Goal: Transaction & Acquisition: Register for event/course

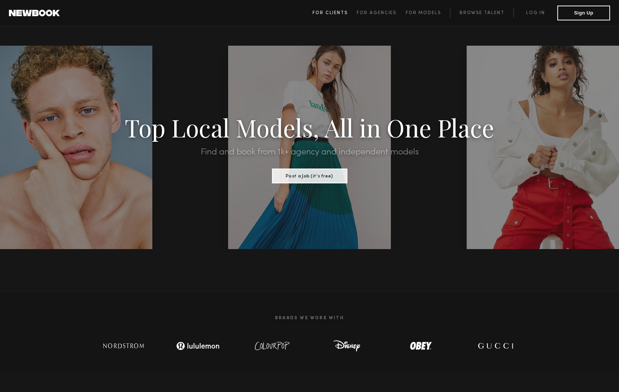
click at [339, 11] on span "For Clients" at bounding box center [330, 13] width 35 height 4
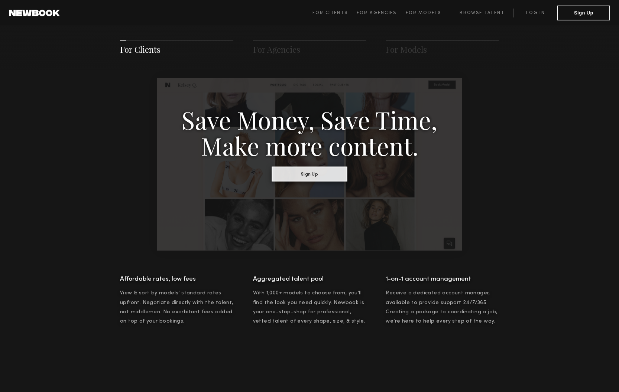
scroll to position [454, 0]
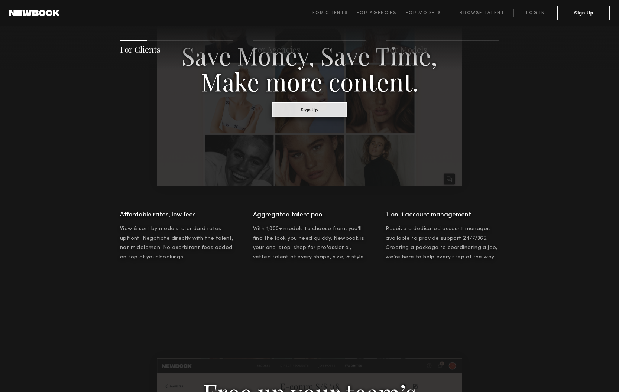
click at [296, 110] on button "Sign Up" at bounding box center [309, 109] width 75 height 15
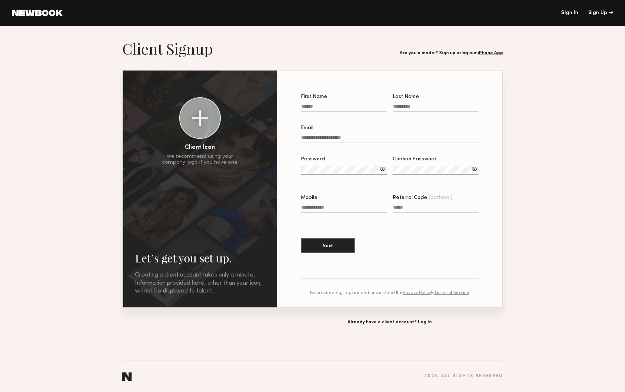
click at [323, 101] on label "First Name" at bounding box center [344, 106] width 86 height 25
click at [323, 104] on input "First Name" at bounding box center [344, 108] width 86 height 9
type input "****"
type input "*"
type input "**********"
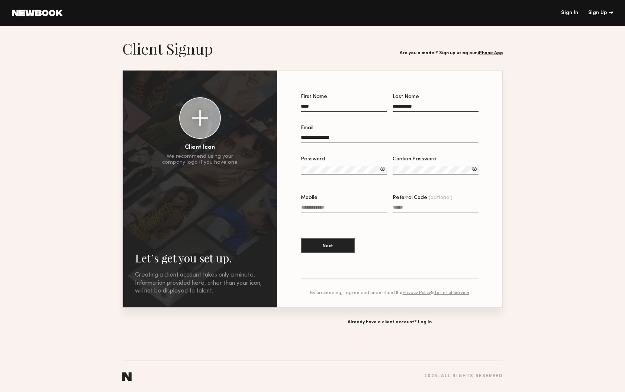
type input "**********"
click at [425, 231] on section "**********" at bounding box center [390, 177] width 178 height 167
click at [437, 232] on section "**********" at bounding box center [390, 177] width 178 height 167
click at [396, 239] on section "**********" at bounding box center [390, 177] width 178 height 167
click at [201, 265] on h2 "Let’s get you set up." at bounding box center [200, 258] width 130 height 15
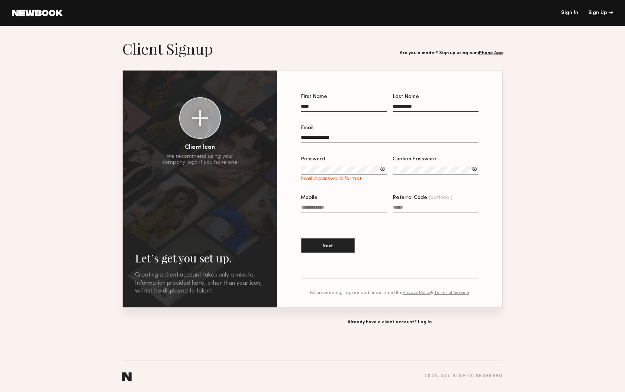
click at [198, 260] on h2 "Let’s get you set up." at bounding box center [200, 258] width 130 height 15
click at [189, 250] on div "Client Icon We recommend using your company logo if you have one Let’s get you …" at bounding box center [200, 189] width 154 height 237
click at [603, 12] on div "Sign Up" at bounding box center [600, 12] width 25 height 5
click at [598, 13] on div "Sign Up" at bounding box center [600, 12] width 25 height 5
click at [339, 167] on label "Password Invalid password format" at bounding box center [344, 169] width 86 height 25
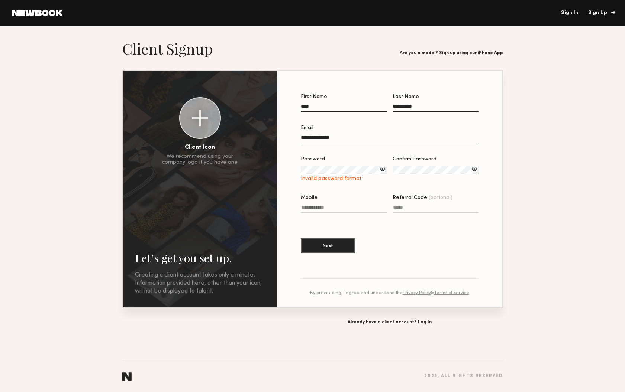
click at [599, 10] on header "Sign In Sign Up" at bounding box center [312, 13] width 625 height 26
click at [611, 12] on div "Sign Up" at bounding box center [600, 12] width 25 height 5
click at [613, 12] on div "Sign Up" at bounding box center [600, 12] width 25 height 5
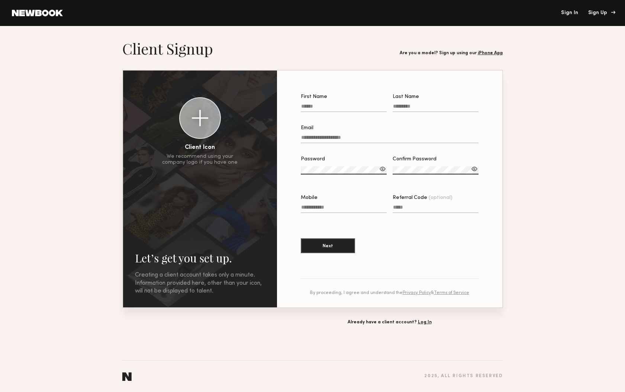
click at [611, 12] on div "Sign Up" at bounding box center [600, 12] width 25 height 5
click at [595, 11] on header "Sign In Sign Up" at bounding box center [312, 13] width 625 height 26
click at [595, 12] on div "Sign Up" at bounding box center [600, 12] width 25 height 5
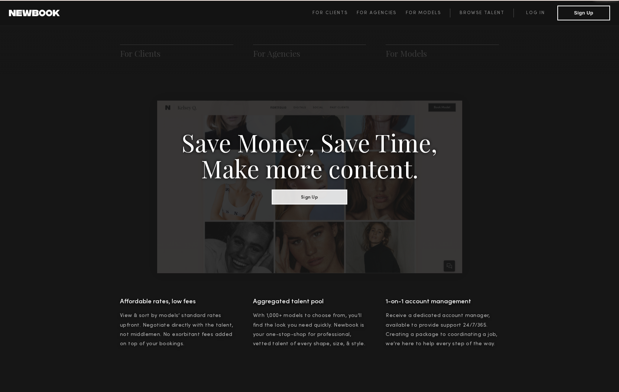
scroll to position [371, 0]
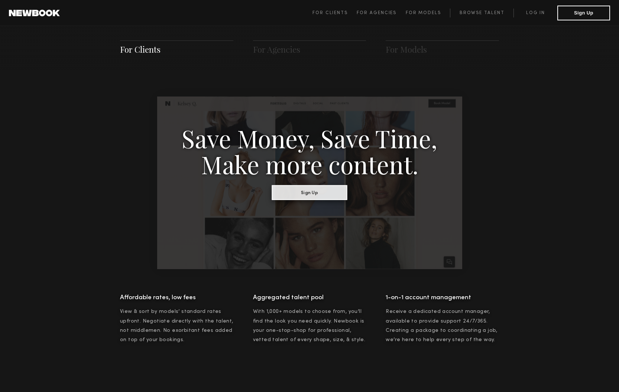
click at [299, 195] on button "Sign Up" at bounding box center [309, 192] width 75 height 15
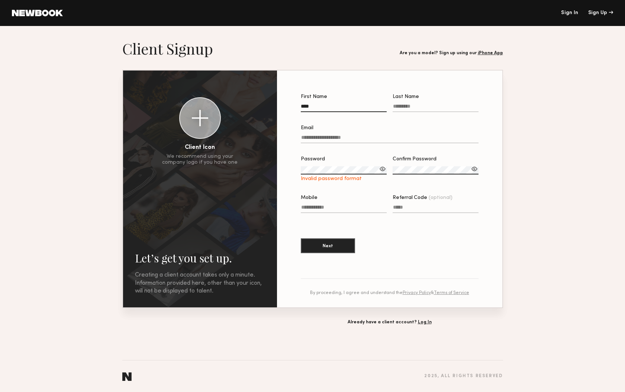
type input "****"
type input "**********"
click at [309, 133] on label "Email" at bounding box center [390, 138] width 178 height 25
click at [309, 135] on input "Email" at bounding box center [390, 139] width 178 height 9
type input "**********"
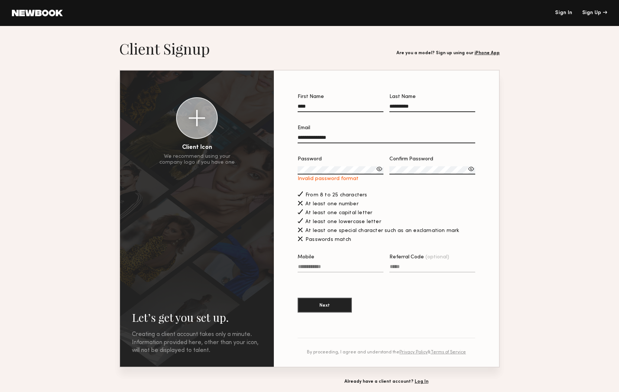
click at [379, 169] on div at bounding box center [379, 168] width 7 height 7
type input "**********"
click at [331, 303] on button "Next" at bounding box center [325, 305] width 54 height 15
click at [294, 169] on div "**********" at bounding box center [386, 219] width 201 height 273
click at [348, 178] on div "Invalid password format" at bounding box center [341, 179] width 86 height 6
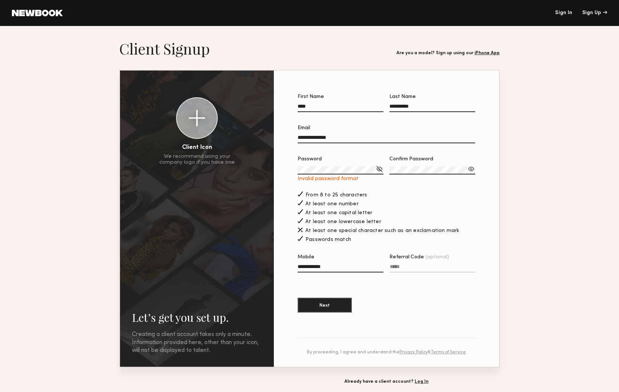
click at [337, 179] on div "Invalid password format" at bounding box center [341, 179] width 86 height 6
click at [437, 166] on label "Confirm Password Passwords must match" at bounding box center [433, 169] width 86 height 25
click at [472, 169] on div at bounding box center [471, 168] width 7 height 7
click at [419, 181] on div at bounding box center [433, 179] width 86 height 6
click at [340, 175] on label "Password Invalid password format" at bounding box center [341, 169] width 86 height 25
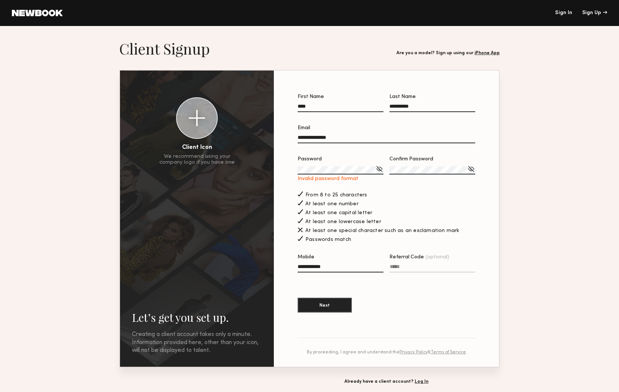
click at [262, 168] on div "**********" at bounding box center [309, 219] width 379 height 297
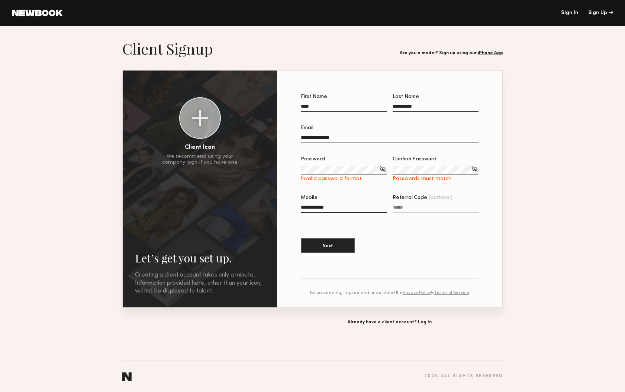
click at [466, 229] on section "**********" at bounding box center [390, 177] width 178 height 167
click at [382, 169] on div at bounding box center [382, 168] width 7 height 7
click at [383, 168] on div at bounding box center [382, 168] width 7 height 7
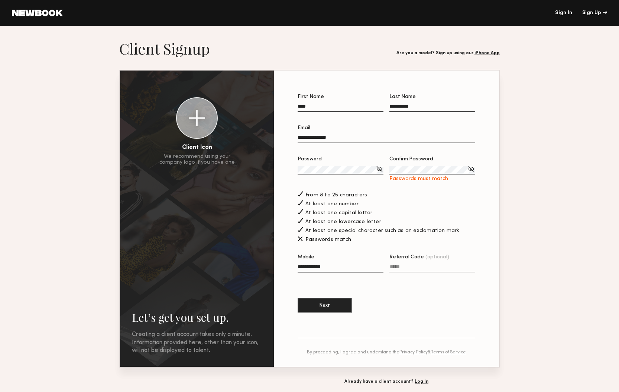
click at [367, 168] on div "Password Confirm Password Passwords must match" at bounding box center [387, 173] width 178 height 33
click at [324, 305] on button "Next" at bounding box center [325, 305] width 54 height 15
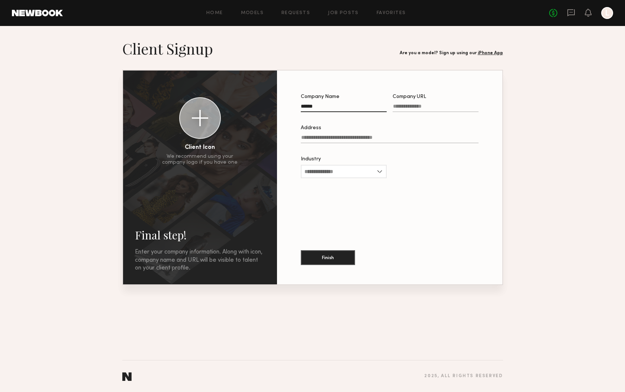
type input "******"
click at [449, 115] on div at bounding box center [435, 117] width 86 height 6
click at [449, 112] on input "Company URL" at bounding box center [435, 108] width 86 height 9
type input "**********"
click at [344, 135] on label "Address" at bounding box center [390, 138] width 178 height 25
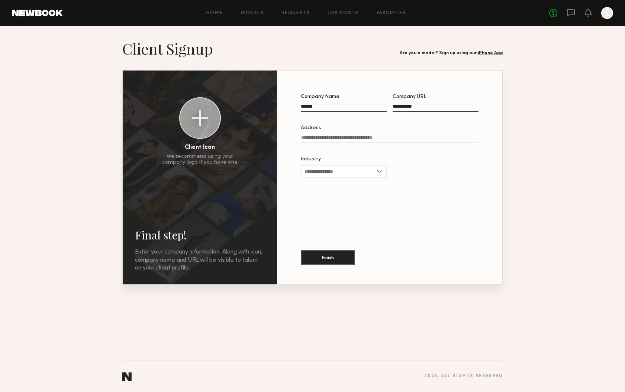
click at [344, 135] on input "Address" at bounding box center [390, 139] width 178 height 9
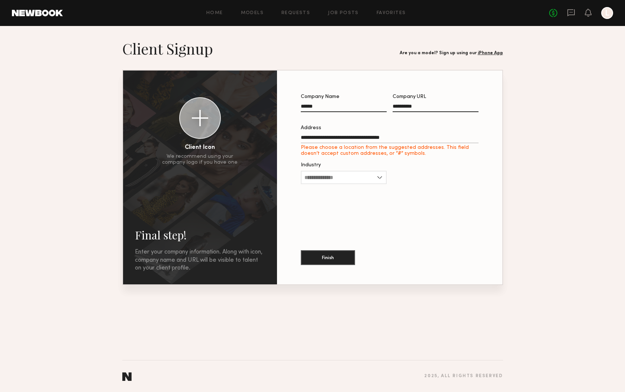
type input "**********"
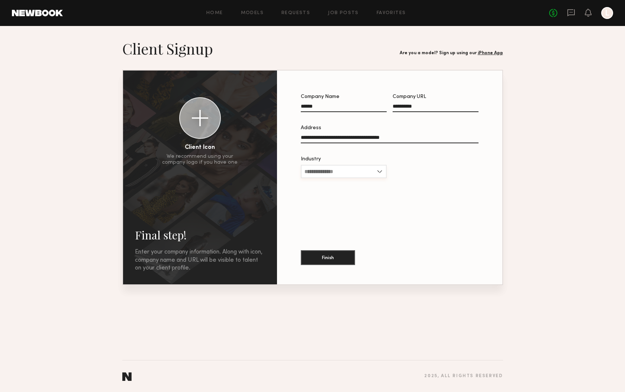
click at [379, 169] on input "Industry" at bounding box center [344, 171] width 86 height 13
click at [327, 206] on span "Cosmetics" at bounding box center [316, 208] width 25 height 5
type input "*********"
click at [331, 256] on button "Finish" at bounding box center [328, 257] width 54 height 15
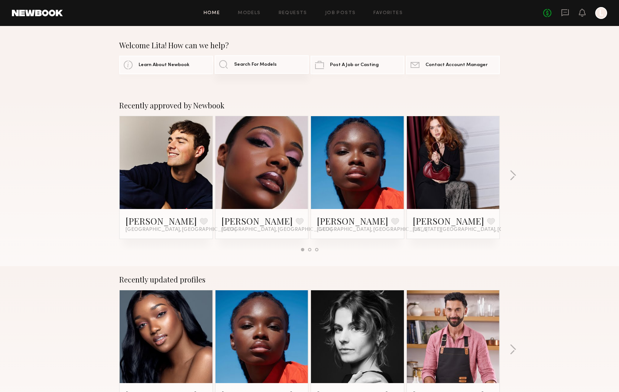
click at [264, 62] on span "Search For Models" at bounding box center [255, 64] width 43 height 5
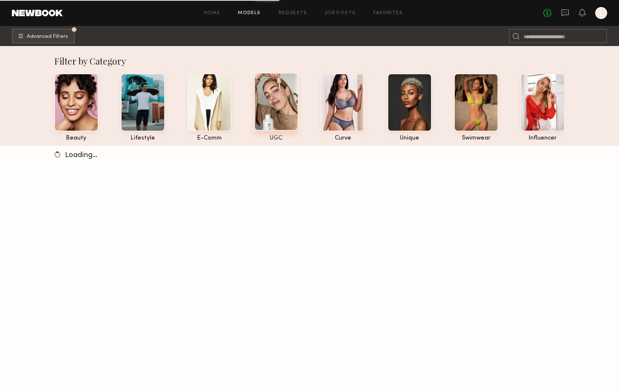
click at [281, 103] on div at bounding box center [276, 102] width 44 height 58
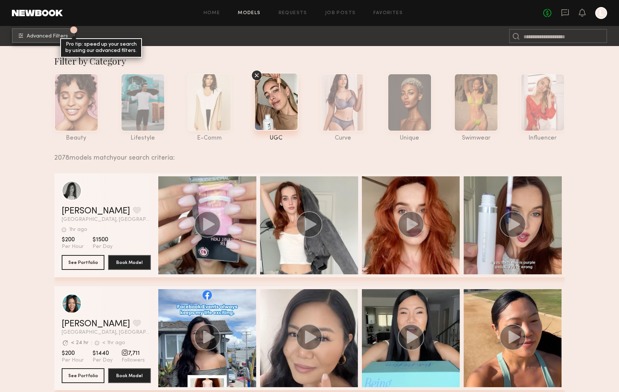
click at [59, 34] on span "Advanced Filters" at bounding box center [47, 36] width 41 height 5
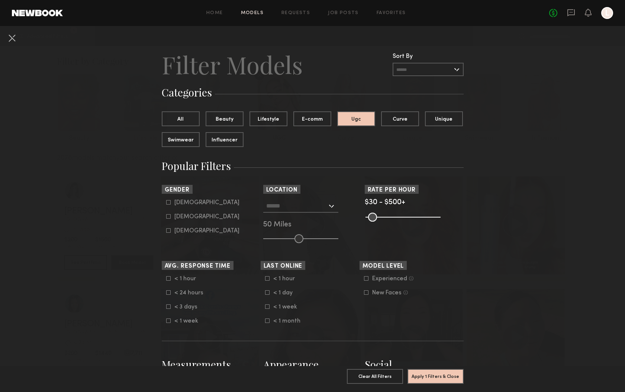
click at [327, 207] on div at bounding box center [300, 206] width 75 height 13
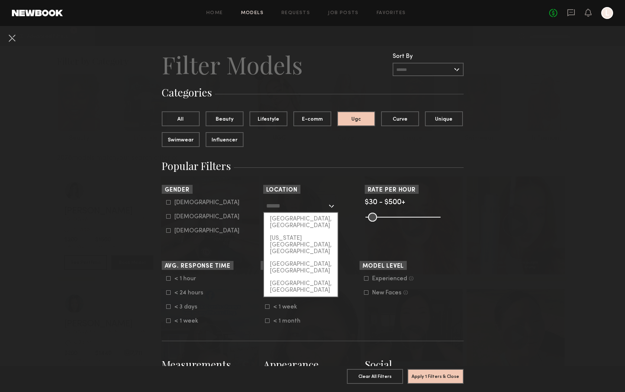
click at [315, 232] on div "[US_STATE][GEOGRAPHIC_DATA], [GEOGRAPHIC_DATA]" at bounding box center [301, 245] width 74 height 26
type input "**********"
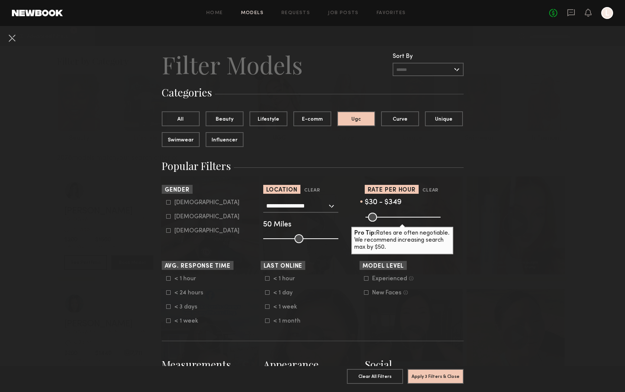
drag, startPoint x: 433, startPoint y: 217, endPoint x: 412, endPoint y: 220, distance: 21.7
type input "***"
click at [412, 220] on input "range" at bounding box center [402, 217] width 75 height 9
drag, startPoint x: 295, startPoint y: 238, endPoint x: 249, endPoint y: 239, distance: 46.1
type input "*"
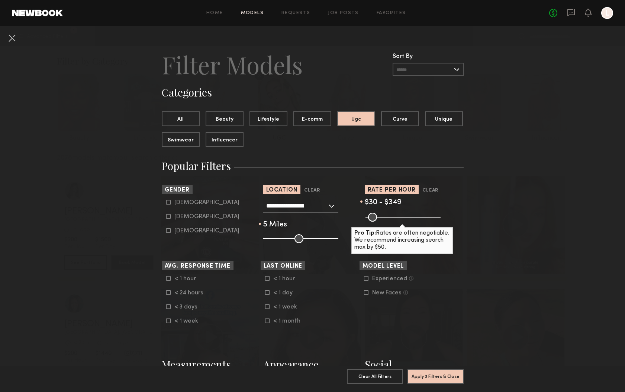
click at [249, 239] on section "**********" at bounding box center [313, 214] width 302 height 58
drag, startPoint x: 168, startPoint y: 216, endPoint x: 176, endPoint y: 220, distance: 9.5
click at [168, 217] on label "Female" at bounding box center [202, 216] width 73 height 4
type input "**"
click at [449, 370] on button "Apply 4 Filters & Close" at bounding box center [435, 376] width 56 height 15
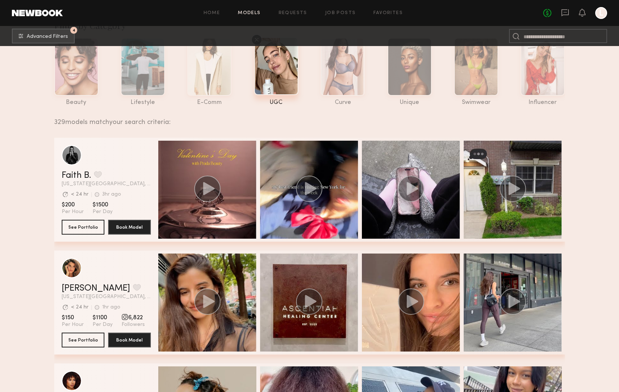
scroll to position [47, 0]
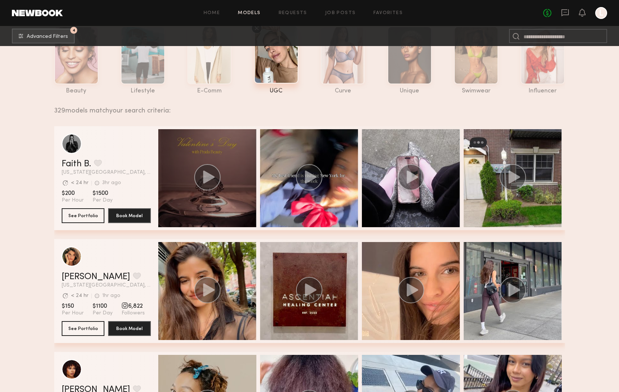
click at [211, 177] on icon "grid" at bounding box center [209, 177] width 12 height 13
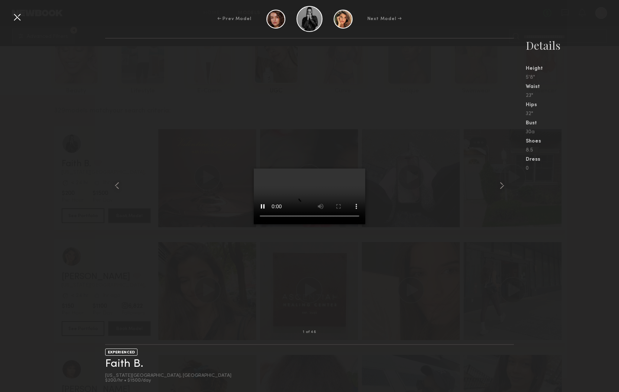
click at [18, 18] on div at bounding box center [17, 17] width 12 height 12
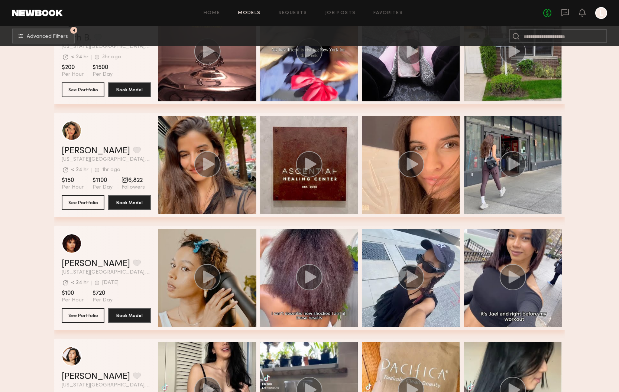
scroll to position [236, 0]
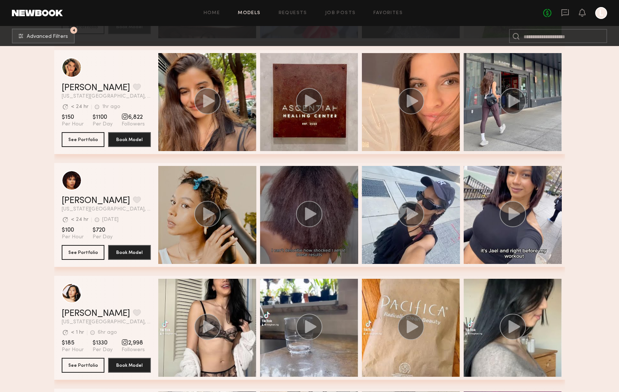
click at [309, 218] on icon "grid" at bounding box center [311, 213] width 12 height 13
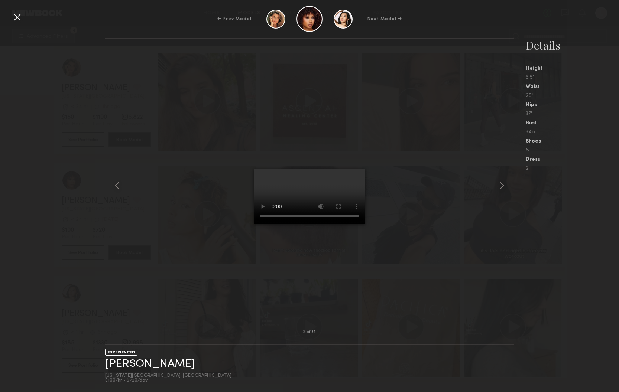
click at [342, 224] on video at bounding box center [310, 197] width 112 height 56
click at [18, 16] on div at bounding box center [17, 17] width 12 height 12
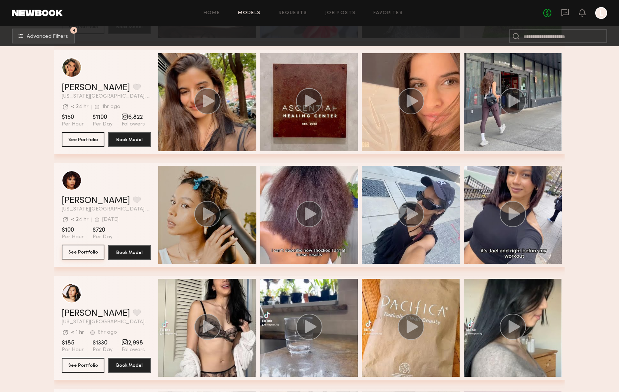
click at [86, 250] on button "See Portfolio" at bounding box center [83, 252] width 43 height 15
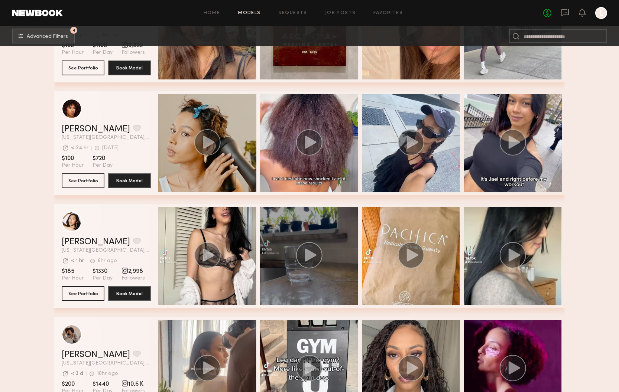
scroll to position [321, 0]
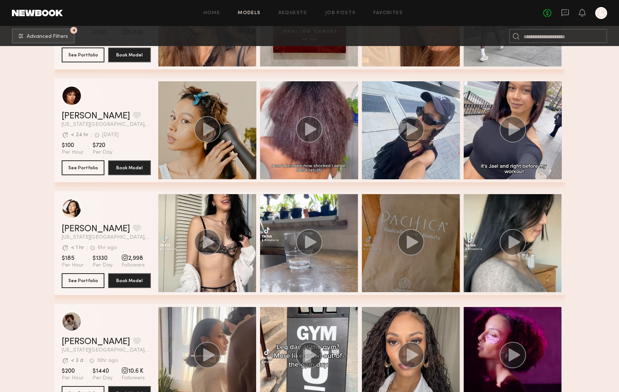
click at [427, 264] on div "grid" at bounding box center [411, 243] width 98 height 98
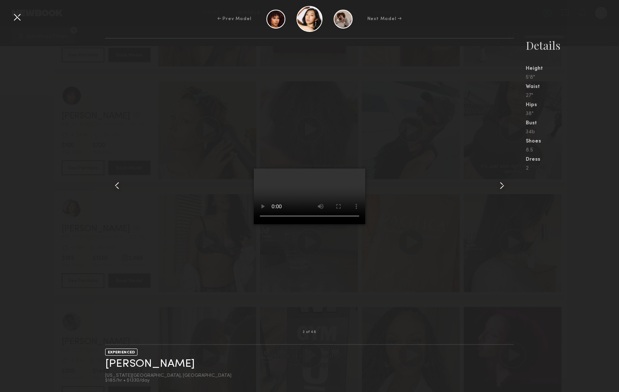
click at [18, 14] on div at bounding box center [17, 17] width 12 height 12
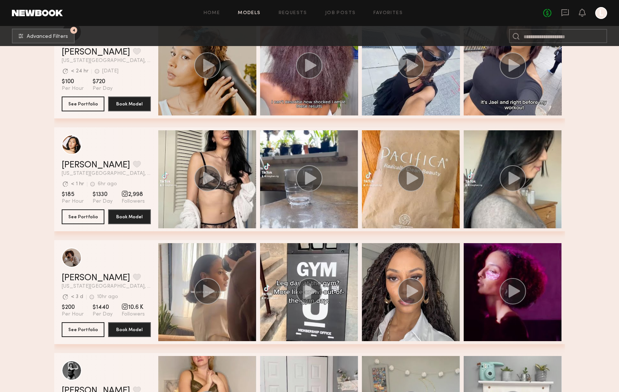
scroll to position [446, 0]
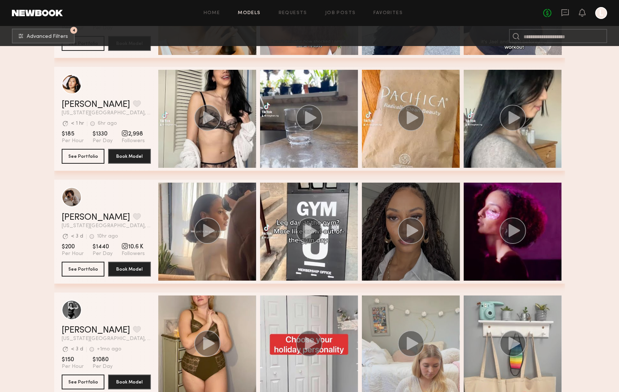
click at [398, 247] on div "grid" at bounding box center [411, 232] width 98 height 98
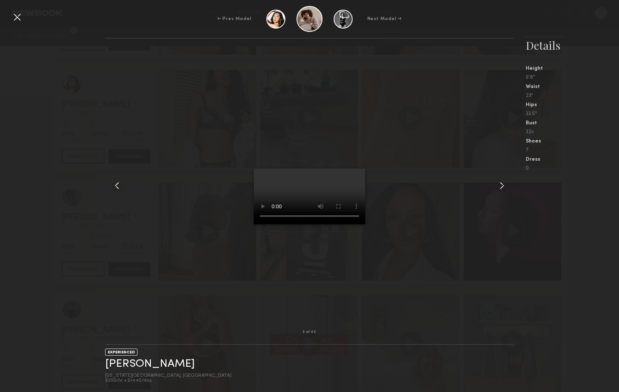
click at [15, 16] on div at bounding box center [17, 17] width 12 height 12
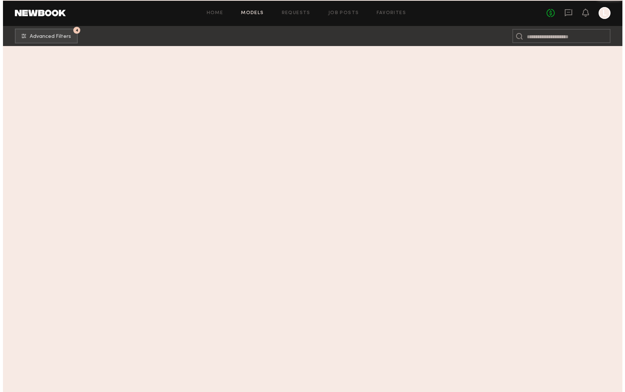
scroll to position [0, 0]
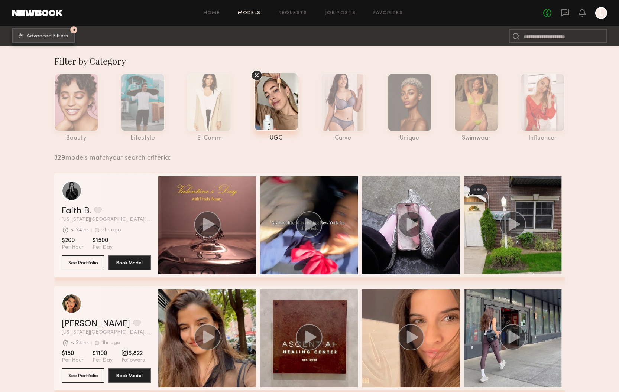
click at [76, 32] on div "4" at bounding box center [73, 29] width 7 height 7
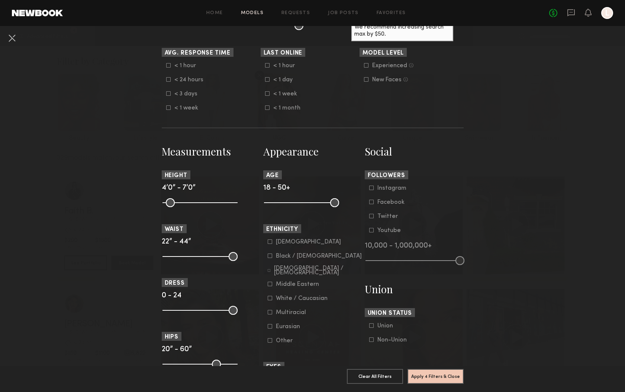
scroll to position [269, 0]
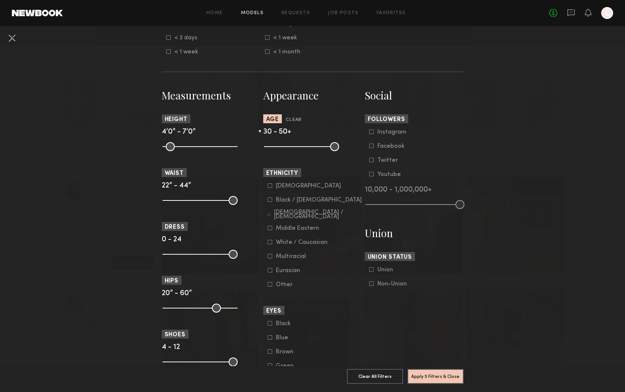
drag, startPoint x: 267, startPoint y: 146, endPoint x: 289, endPoint y: 149, distance: 22.0
type input "**"
click at [289, 149] on input "range" at bounding box center [301, 146] width 75 height 9
click at [369, 284] on icon at bounding box center [371, 284] width 4 height 4
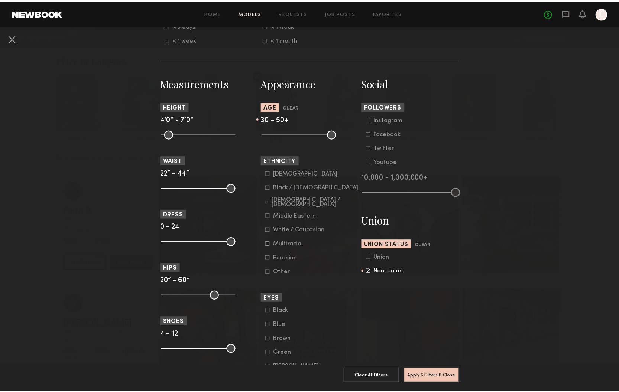
scroll to position [294, 0]
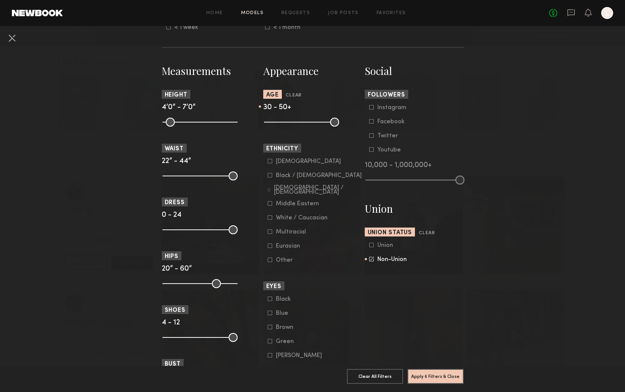
click at [441, 371] on button "Apply 6 Filters & Close" at bounding box center [435, 376] width 56 height 15
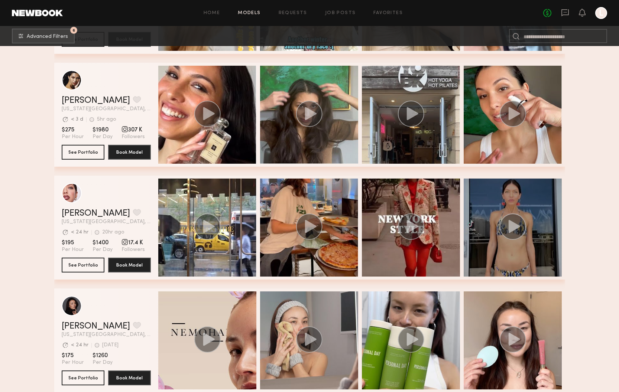
scroll to position [335, 0]
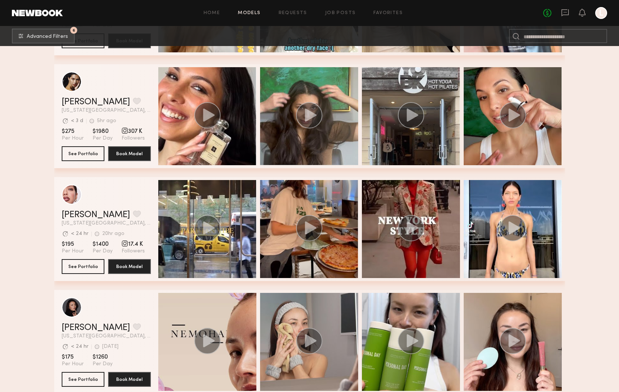
click at [502, 255] on div "grid" at bounding box center [513, 229] width 98 height 98
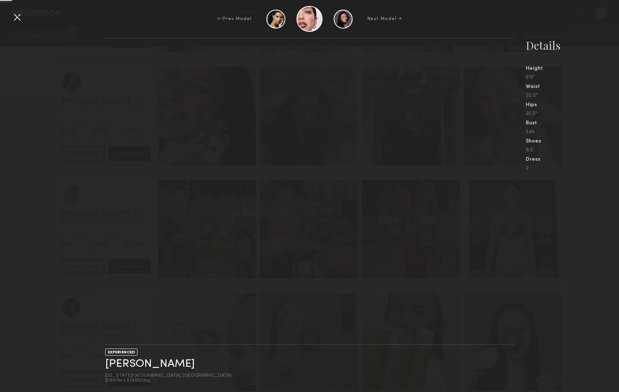
scroll to position [334, 0]
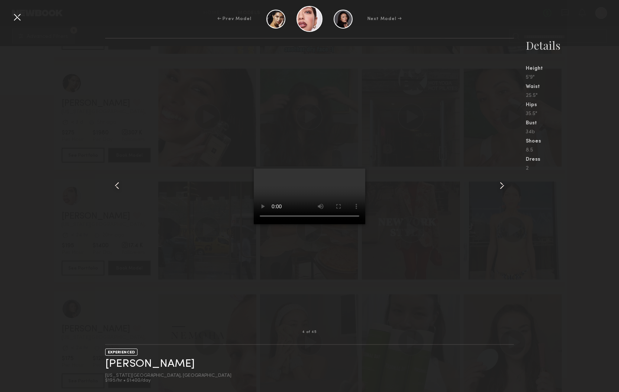
click at [19, 13] on div at bounding box center [17, 17] width 12 height 12
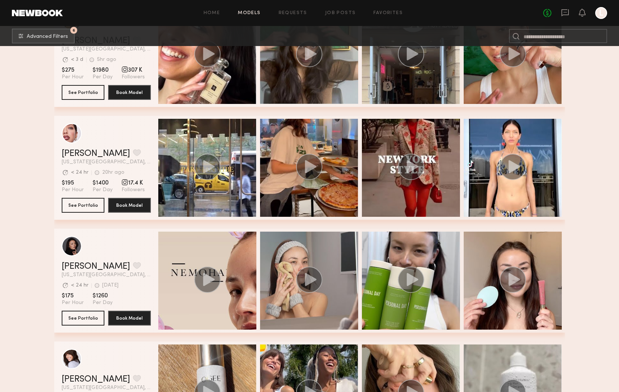
scroll to position [461, 0]
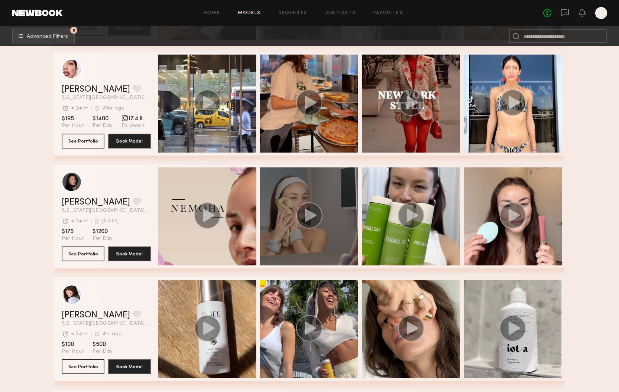
click at [299, 218] on circle "grid" at bounding box center [309, 216] width 26 height 26
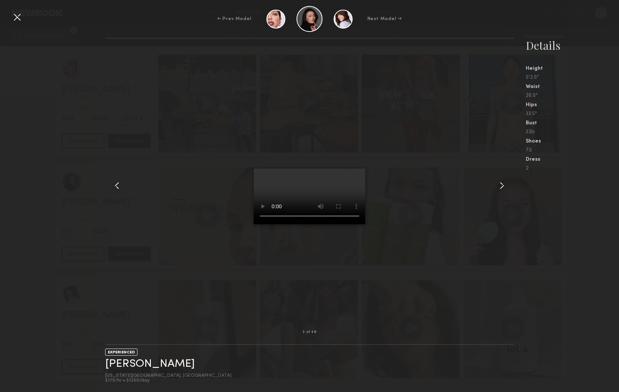
click at [17, 17] on div at bounding box center [17, 17] width 12 height 12
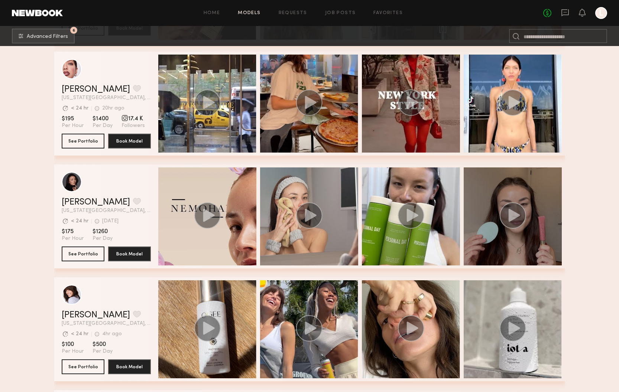
click at [508, 228] on icon "grid" at bounding box center [513, 216] width 27 height 26
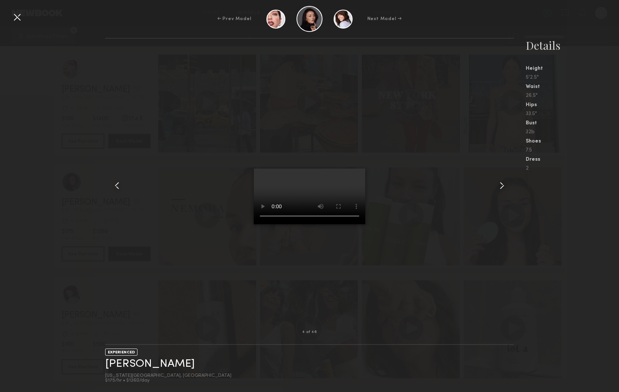
click at [341, 224] on video at bounding box center [310, 197] width 112 height 56
click at [16, 21] on div at bounding box center [17, 17] width 12 height 12
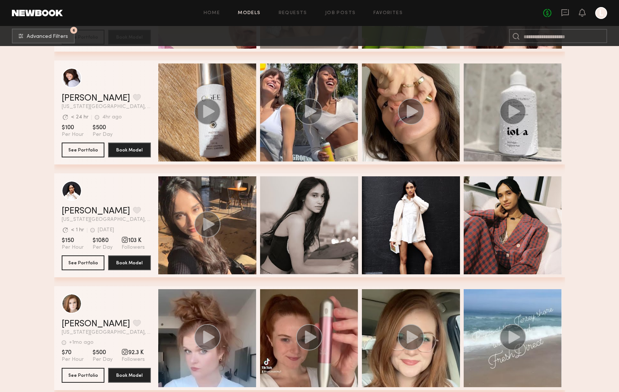
scroll to position [740, 0]
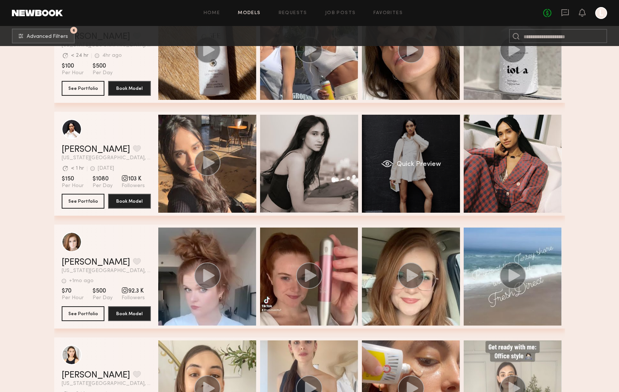
drag, startPoint x: 431, startPoint y: 206, endPoint x: 425, endPoint y: 206, distance: 6.0
click at [428, 206] on div "Laura A. Favorite New York City, NY Avg. request response time < 1 hr 2d ago La…" at bounding box center [309, 164] width 511 height 104
click at [409, 170] on div "Quick Preview" at bounding box center [411, 164] width 98 height 98
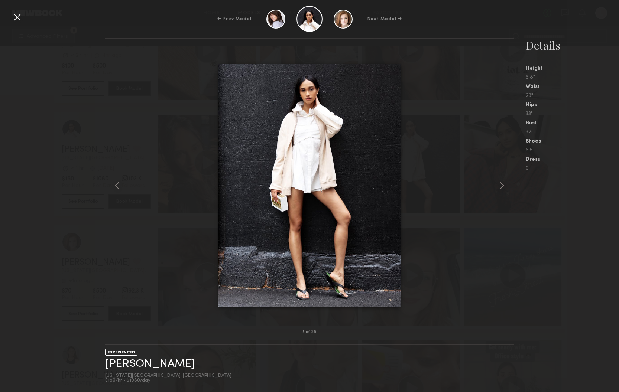
click at [17, 17] on div at bounding box center [17, 17] width 12 height 12
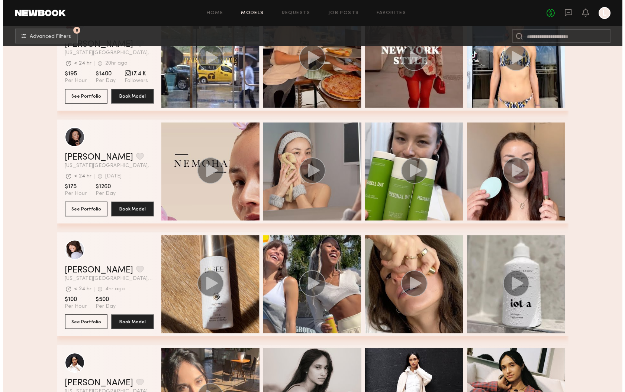
scroll to position [0, 0]
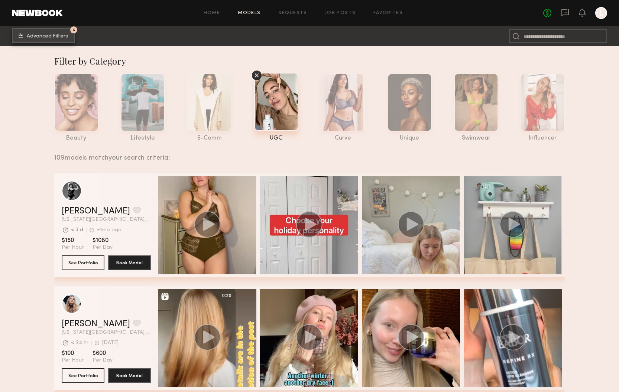
click at [77, 30] on div "6" at bounding box center [73, 29] width 7 height 7
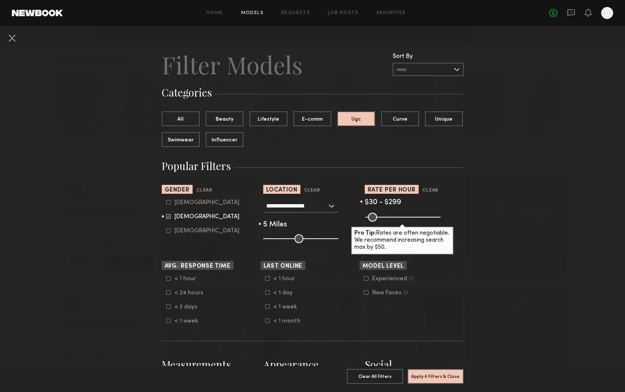
drag, startPoint x: 414, startPoint y: 217, endPoint x: 405, endPoint y: 217, distance: 8.9
type input "***"
click at [405, 217] on input "range" at bounding box center [402, 217] width 75 height 9
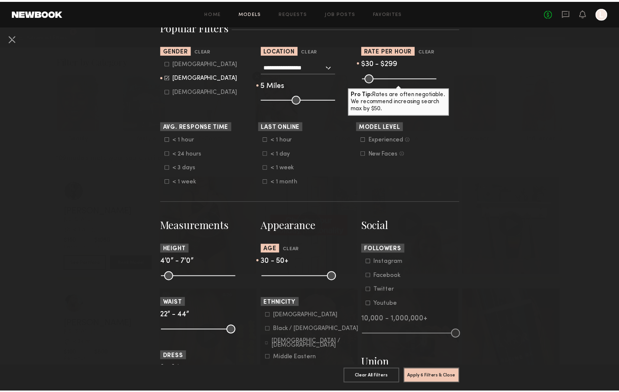
scroll to position [196, 0]
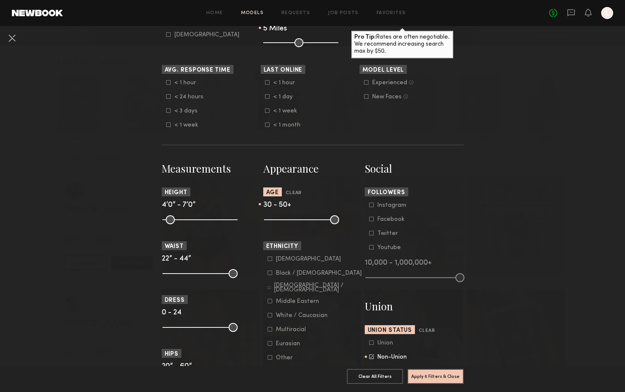
click at [443, 373] on button "Apply 6 Filters & Close" at bounding box center [435, 376] width 56 height 15
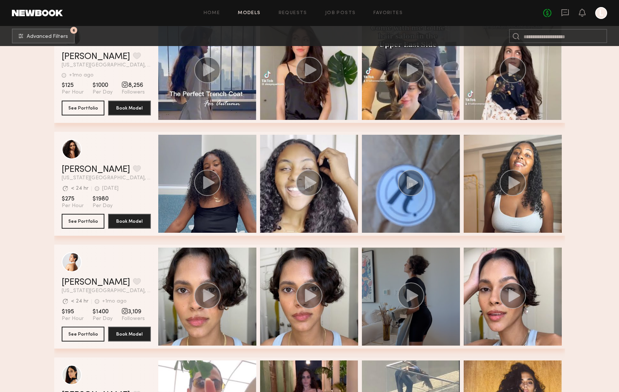
scroll to position [2584, 0]
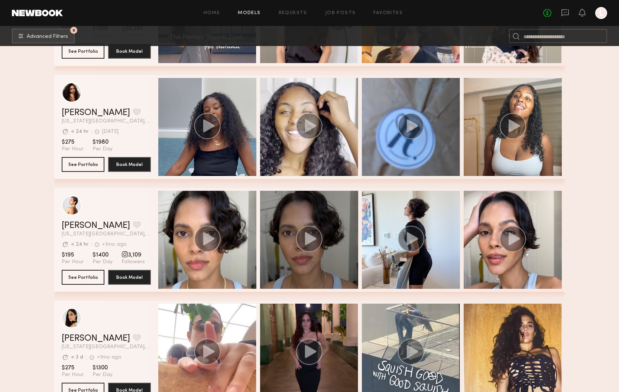
click at [306, 240] on icon "grid" at bounding box center [311, 238] width 12 height 13
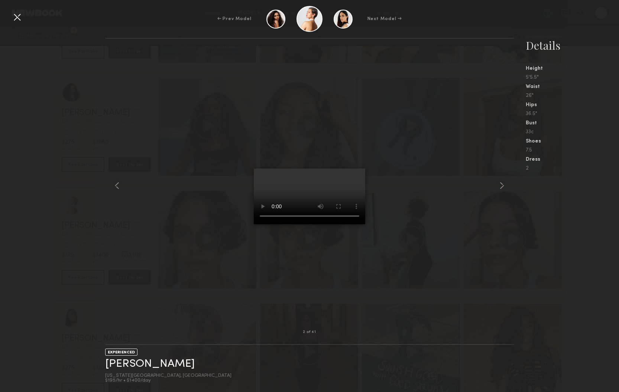
click at [343, 224] on video at bounding box center [310, 197] width 112 height 56
click at [17, 17] on div at bounding box center [17, 17] width 12 height 12
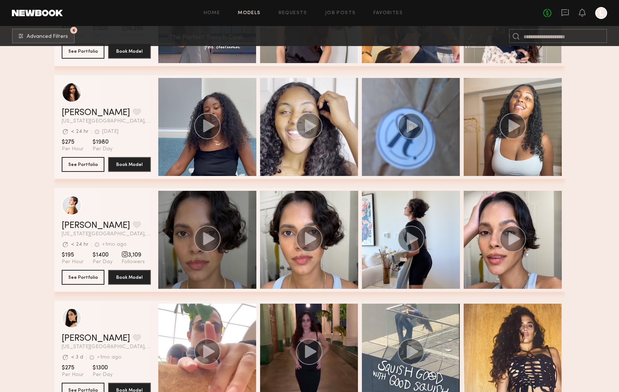
click at [190, 261] on div "Gissell D. Favorite New York City, NY Avg. request response time < 24 hr +1mo a…" at bounding box center [309, 240] width 511 height 104
click at [206, 242] on icon "grid" at bounding box center [209, 238] width 12 height 13
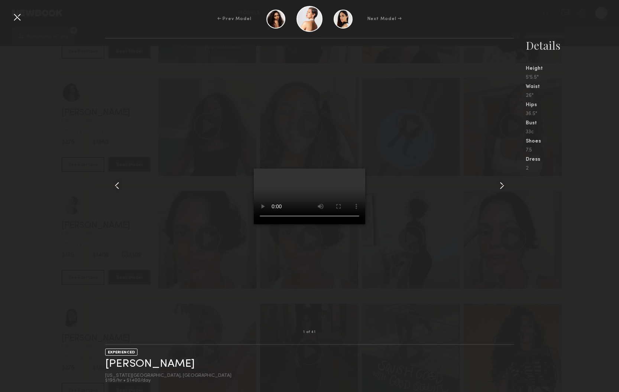
click at [342, 224] on video at bounding box center [310, 197] width 112 height 56
click at [15, 15] on div at bounding box center [17, 17] width 12 height 12
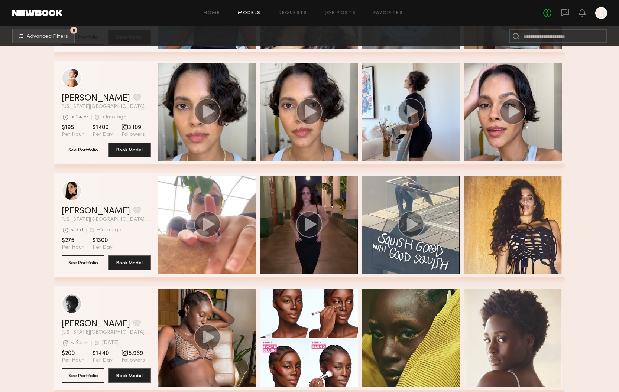
scroll to position [2724, 0]
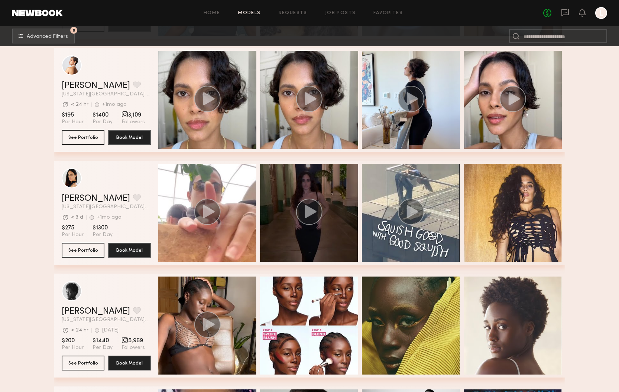
click at [308, 216] on icon "grid" at bounding box center [311, 211] width 12 height 13
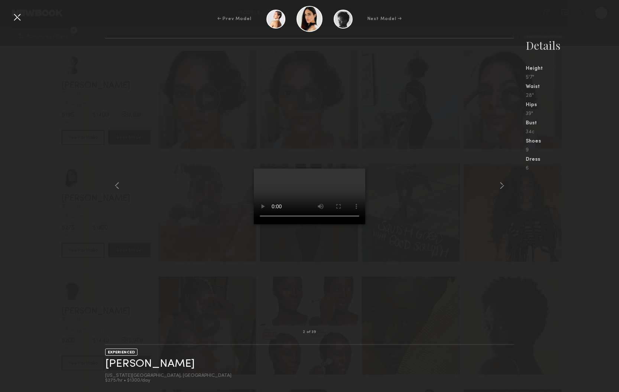
click at [341, 224] on video at bounding box center [310, 197] width 112 height 56
click at [117, 187] on common-icon at bounding box center [117, 186] width 12 height 12
click at [17, 14] on div at bounding box center [17, 17] width 12 height 12
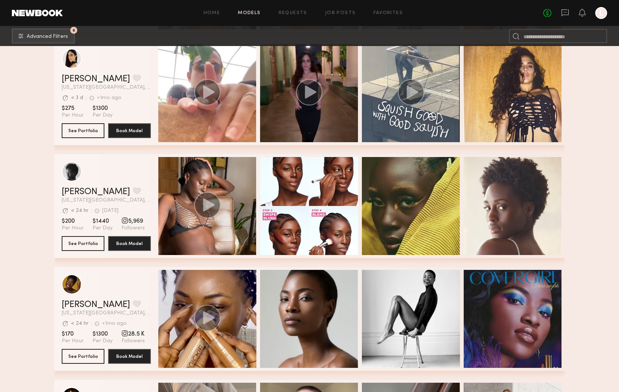
scroll to position [2856, 0]
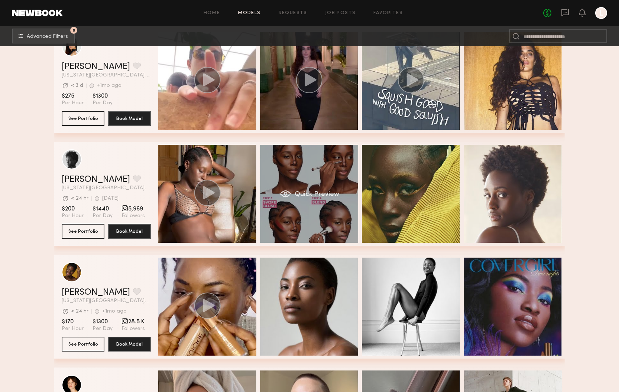
drag, startPoint x: 280, startPoint y: 182, endPoint x: 274, endPoint y: 182, distance: 6.0
click at [277, 182] on div "Aleka W. Favorite New York City, NY Avg. request response time < 24 hr 1d ago L…" at bounding box center [309, 194] width 511 height 104
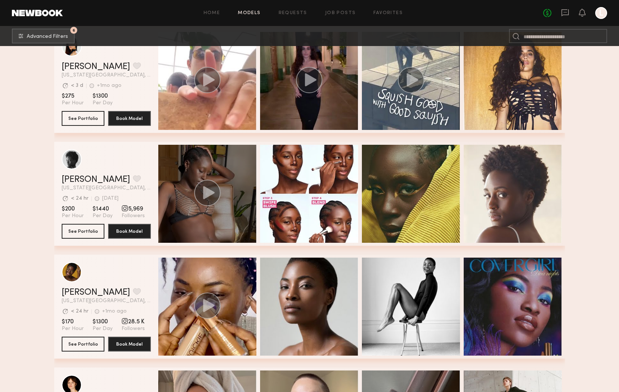
click at [242, 187] on div "grid" at bounding box center [207, 194] width 98 height 98
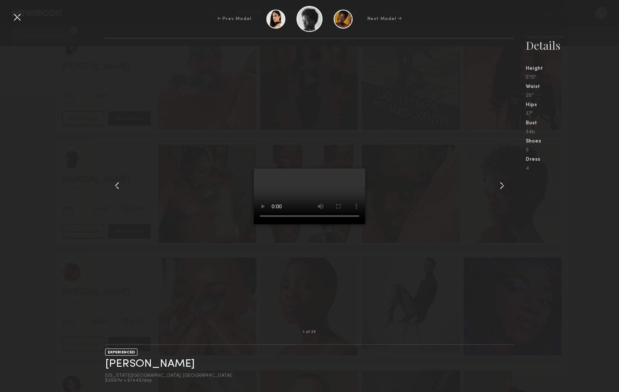
click at [342, 224] on video at bounding box center [310, 197] width 112 height 56
click at [18, 19] on div at bounding box center [17, 17] width 12 height 12
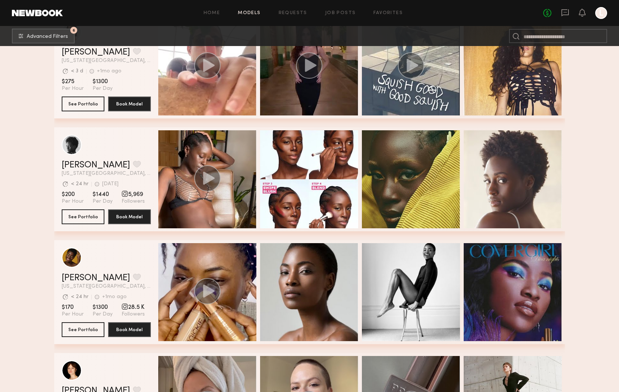
scroll to position [2929, 0]
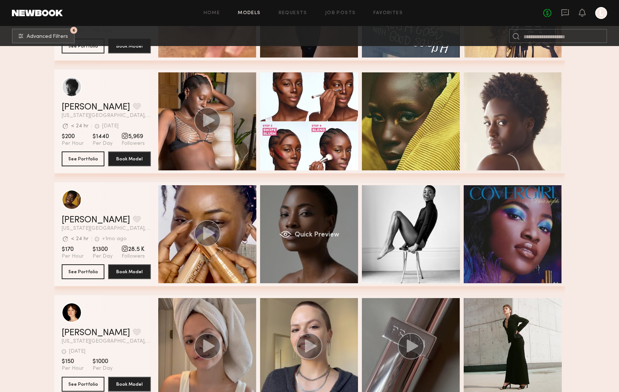
click at [314, 204] on div "Quick Preview" at bounding box center [309, 234] width 98 height 98
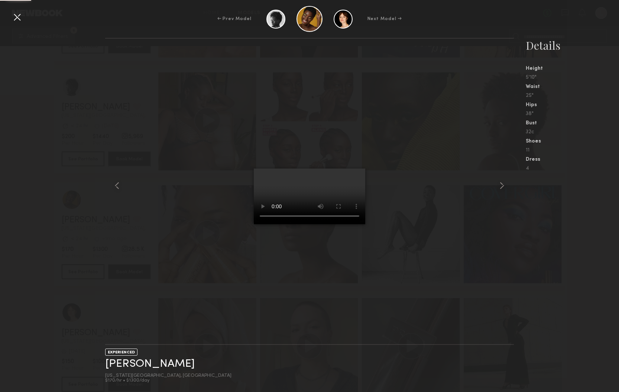
click at [19, 19] on div at bounding box center [17, 17] width 12 height 12
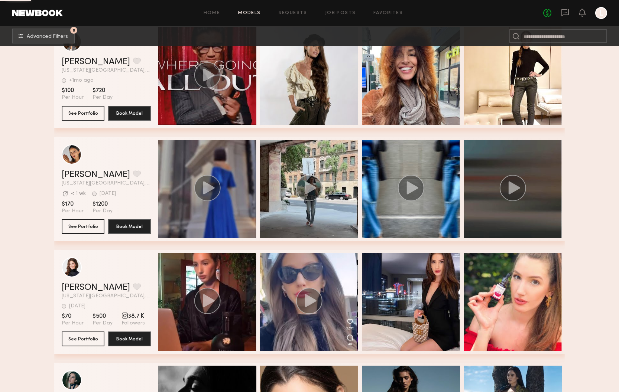
scroll to position [4219, 0]
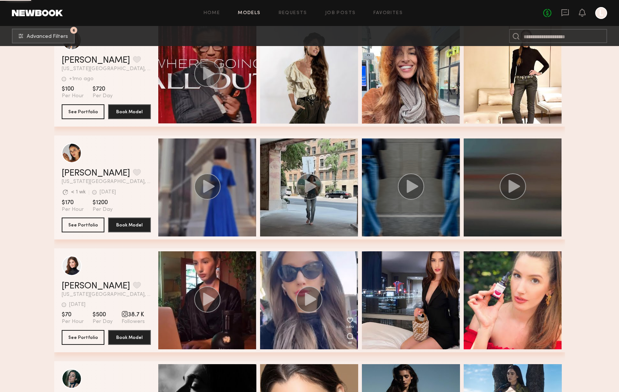
click at [410, 187] on icon "grid" at bounding box center [413, 186] width 12 height 13
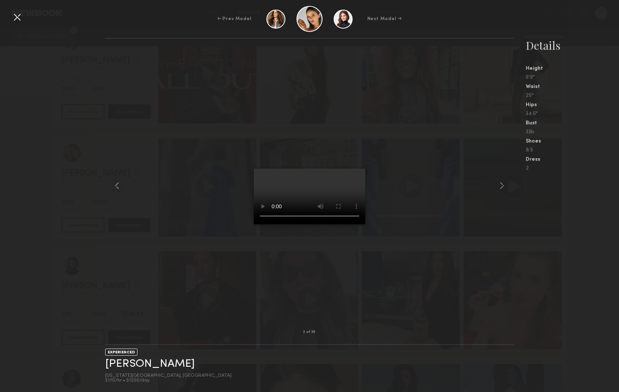
drag, startPoint x: 18, startPoint y: 16, endPoint x: 19, endPoint y: 19, distance: 3.7
click at [19, 17] on div at bounding box center [17, 17] width 12 height 12
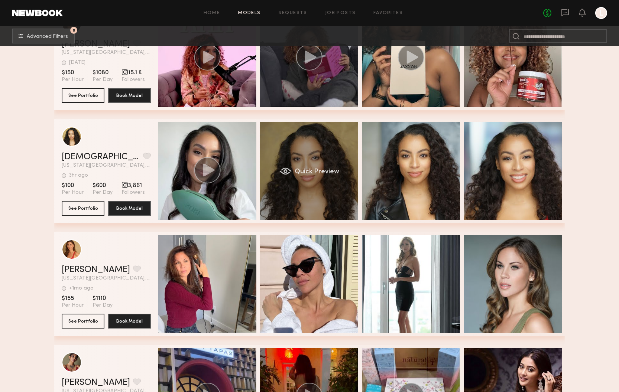
scroll to position [7520, 0]
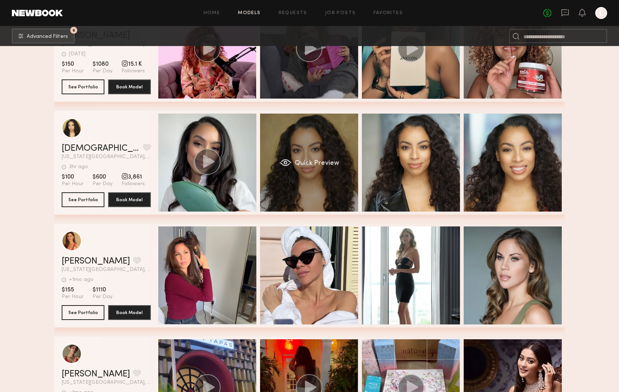
click at [299, 188] on div "Quick Preview" at bounding box center [309, 163] width 98 height 98
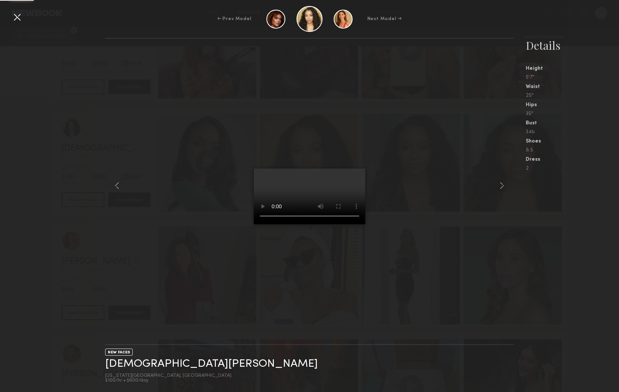
click at [353, 177] on video at bounding box center [310, 197] width 112 height 56
click at [264, 216] on video at bounding box center [310, 197] width 112 height 56
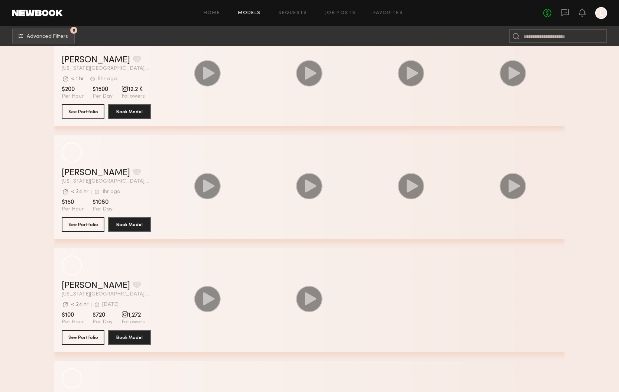
scroll to position [1454, 0]
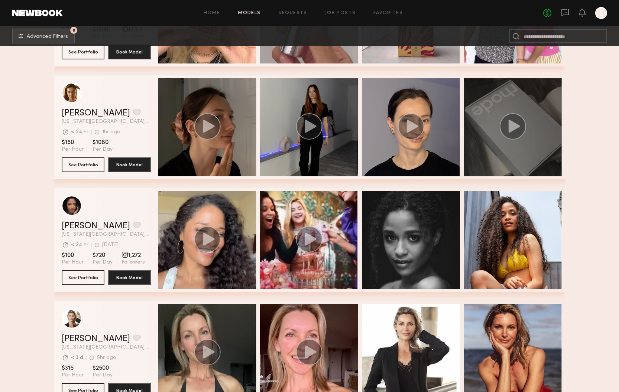
click at [515, 126] on icon "grid" at bounding box center [514, 126] width 12 height 13
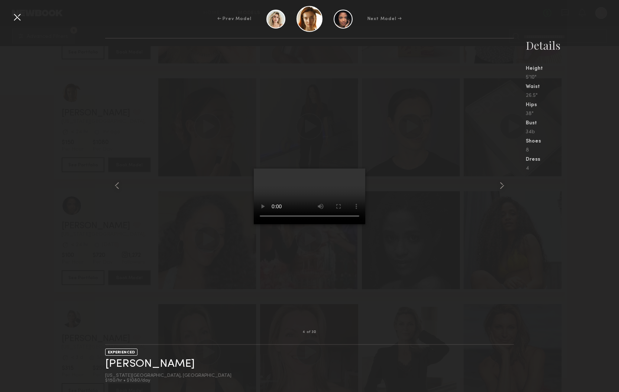
click at [341, 224] on video at bounding box center [310, 197] width 112 height 56
click at [20, 18] on div at bounding box center [17, 17] width 12 height 12
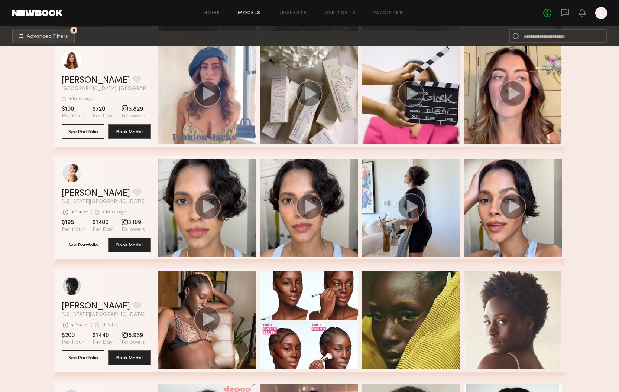
scroll to position [2907, 0]
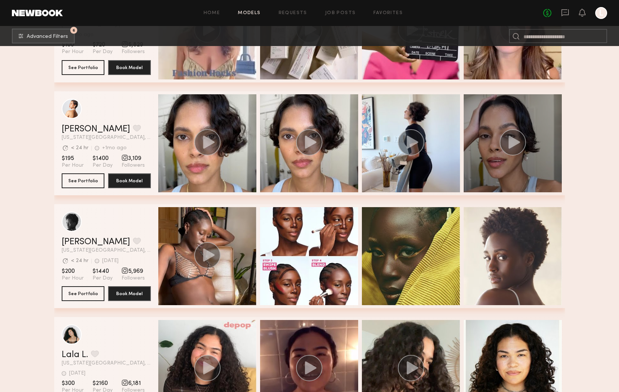
click at [510, 146] on icon "grid" at bounding box center [514, 142] width 12 height 13
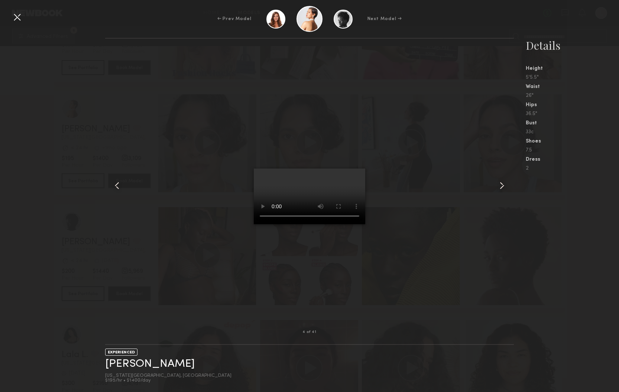
click at [341, 224] on video at bounding box center [310, 197] width 112 height 56
click at [17, 17] on div at bounding box center [17, 17] width 12 height 12
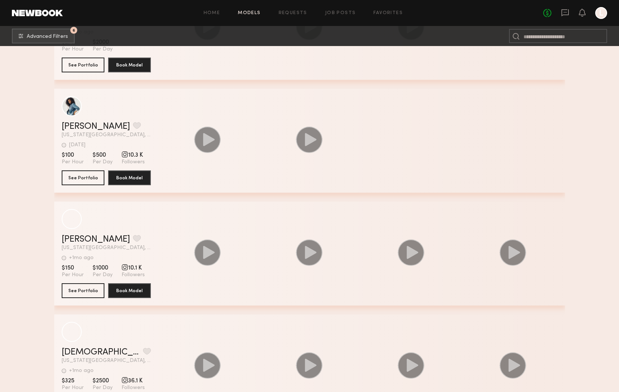
scroll to position [5684, 0]
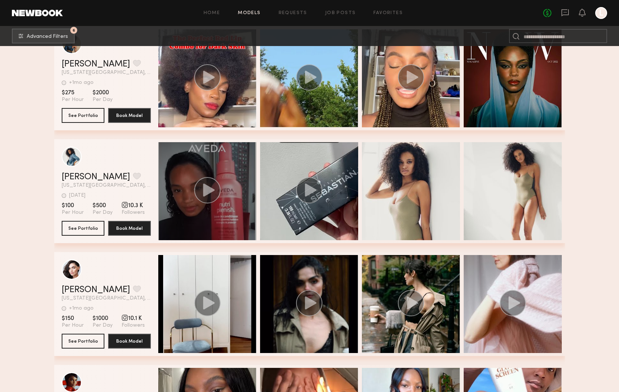
click at [196, 215] on div "grid" at bounding box center [207, 191] width 98 height 98
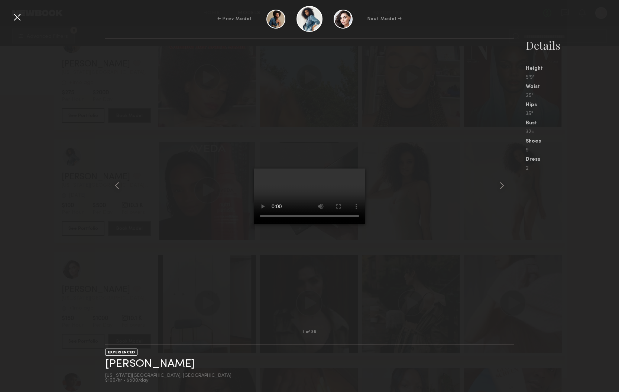
click at [350, 224] on video at bounding box center [310, 197] width 112 height 56
click at [19, 19] on div at bounding box center [17, 17] width 12 height 12
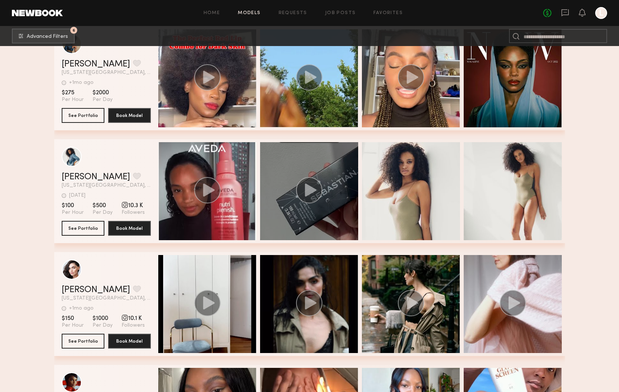
click at [310, 194] on icon "grid" at bounding box center [309, 190] width 27 height 26
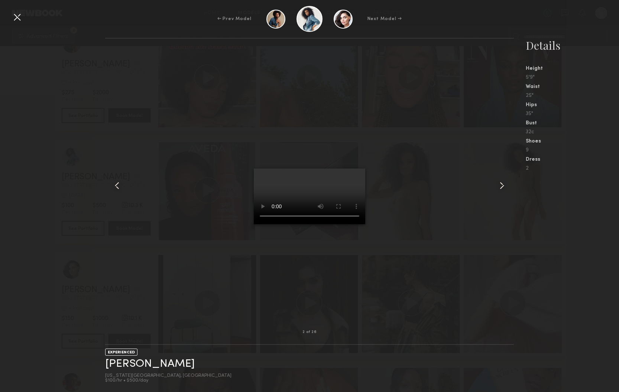
click at [343, 224] on video at bounding box center [310, 197] width 112 height 56
click at [17, 18] on div at bounding box center [17, 17] width 12 height 12
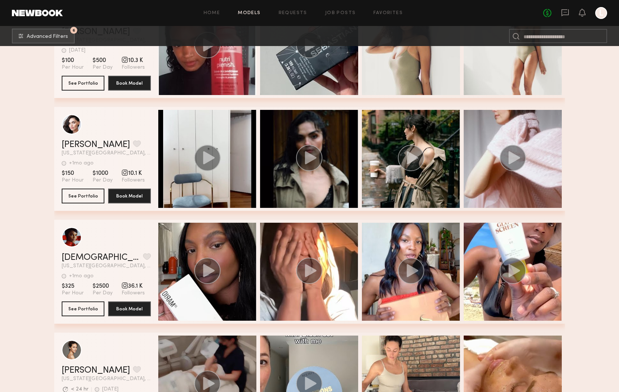
scroll to position [5892, 0]
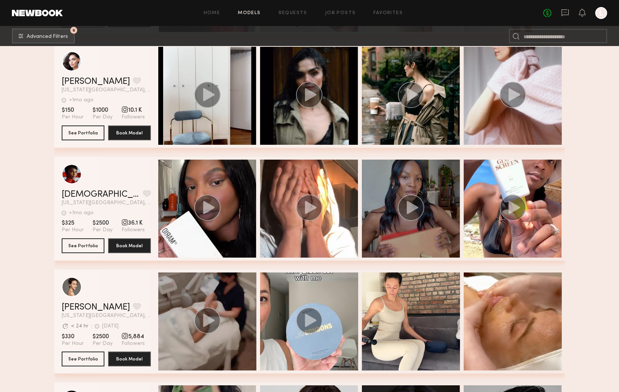
click at [407, 209] on circle "grid" at bounding box center [411, 208] width 26 height 26
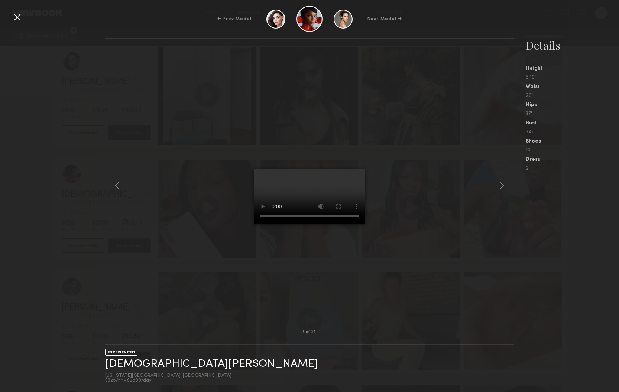
click at [352, 224] on video at bounding box center [310, 197] width 112 height 56
click at [19, 19] on div at bounding box center [17, 17] width 12 height 12
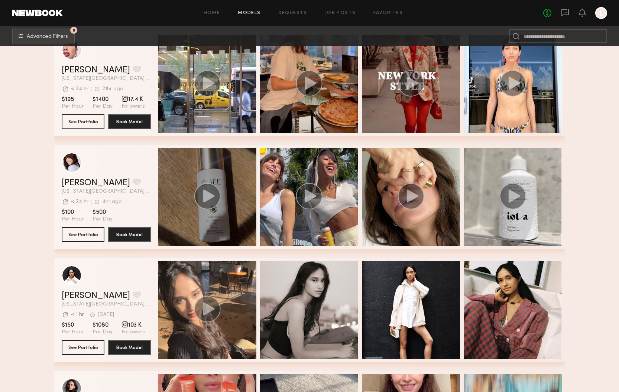
scroll to position [660, 0]
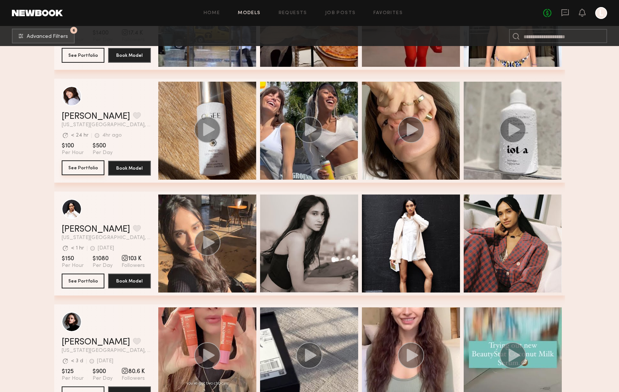
click at [77, 169] on button "See Portfolio" at bounding box center [83, 168] width 43 height 15
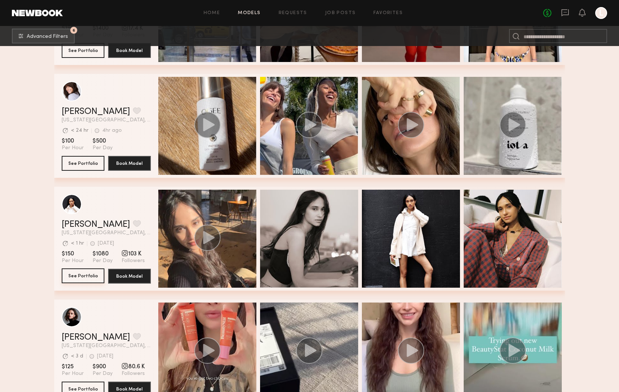
click at [88, 276] on button "See Portfolio" at bounding box center [83, 276] width 43 height 15
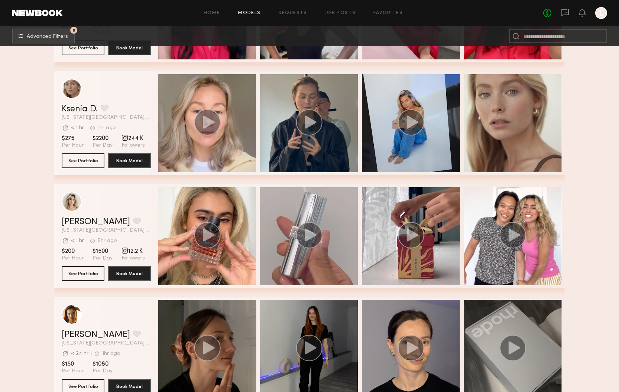
scroll to position [1285, 0]
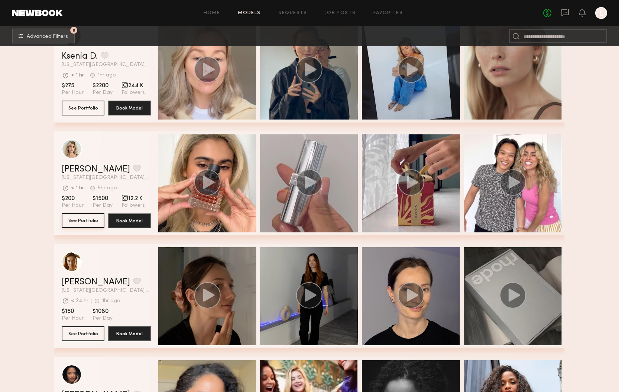
click at [80, 217] on button "See Portfolio" at bounding box center [83, 220] width 43 height 15
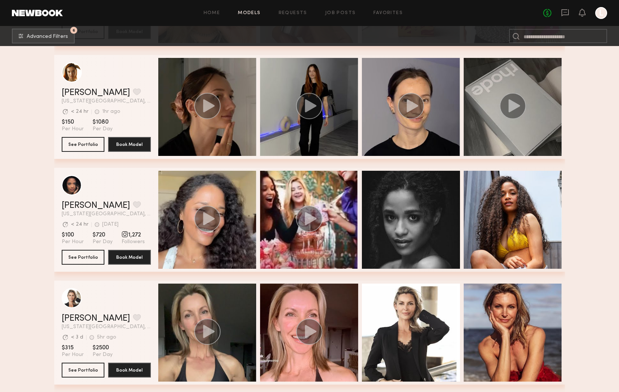
scroll to position [1476, 0]
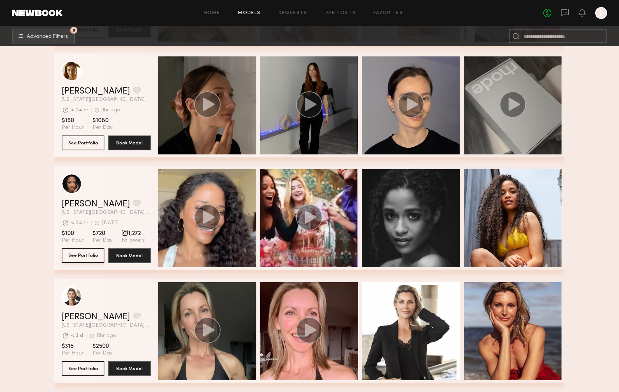
click at [75, 254] on button "See Portfolio" at bounding box center [83, 255] width 43 height 15
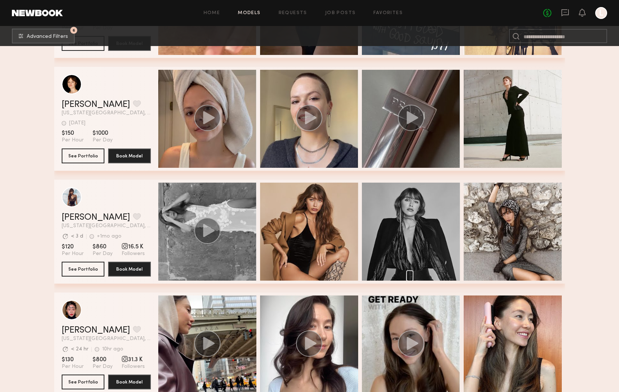
scroll to position [3511, 0]
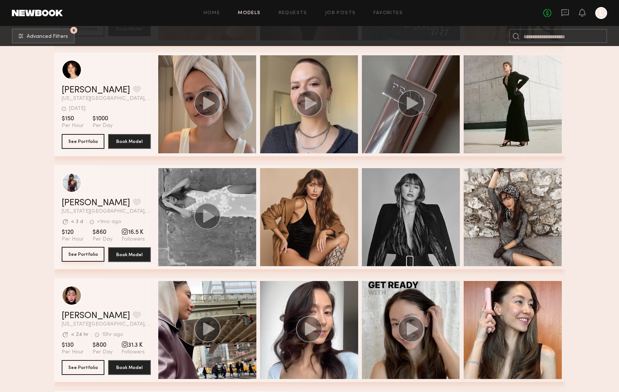
click at [83, 256] on button "See Portfolio" at bounding box center [83, 254] width 43 height 15
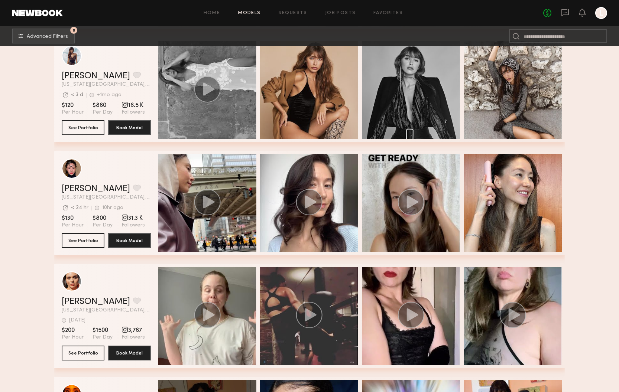
scroll to position [3679, 0]
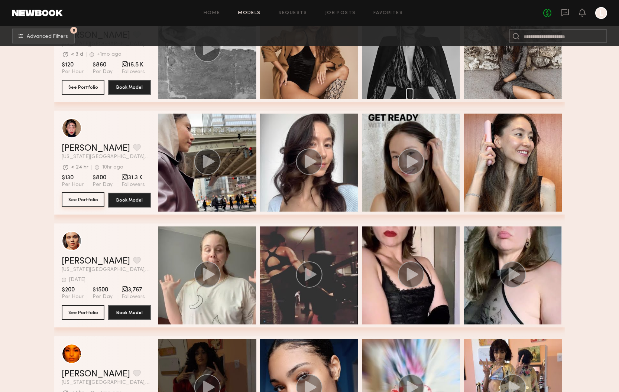
click at [83, 198] on button "See Portfolio" at bounding box center [83, 200] width 43 height 15
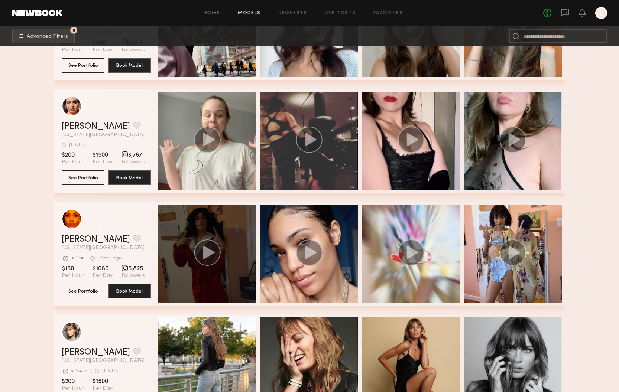
scroll to position [3823, 0]
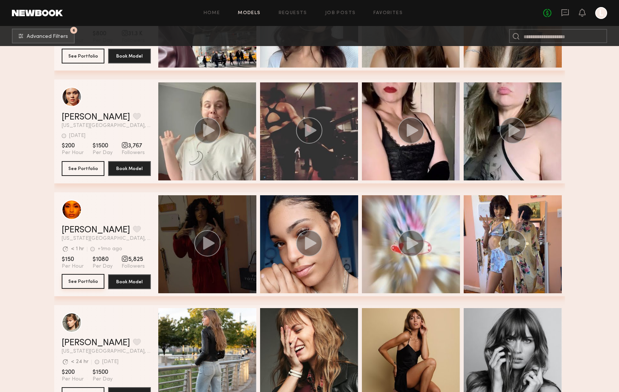
click at [82, 283] on button "See Portfolio" at bounding box center [83, 281] width 43 height 15
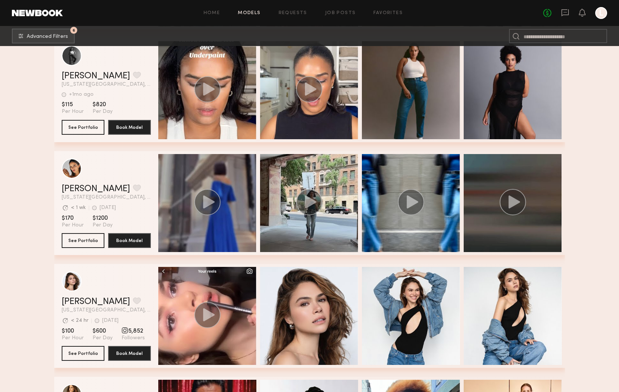
scroll to position [4348, 0]
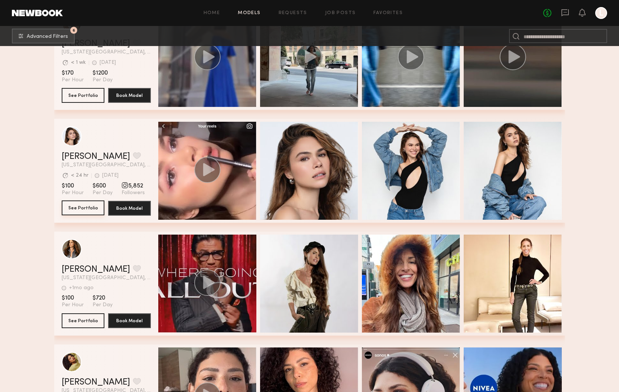
click at [85, 209] on button "See Portfolio" at bounding box center [83, 208] width 43 height 15
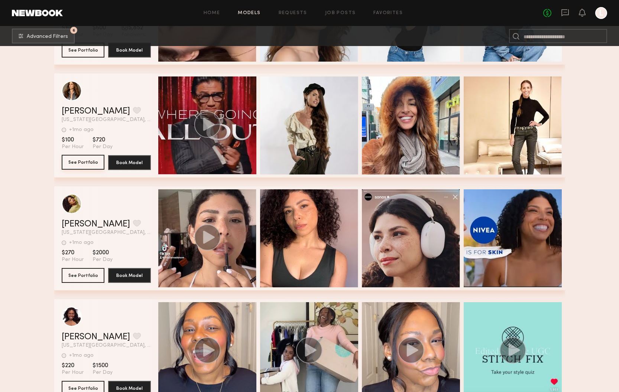
click at [89, 165] on button "See Portfolio" at bounding box center [83, 162] width 43 height 15
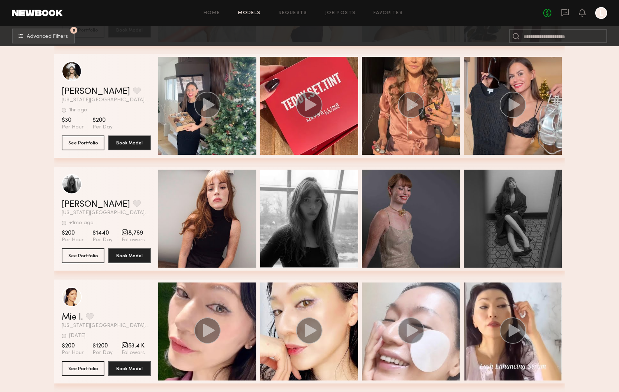
scroll to position [5240, 0]
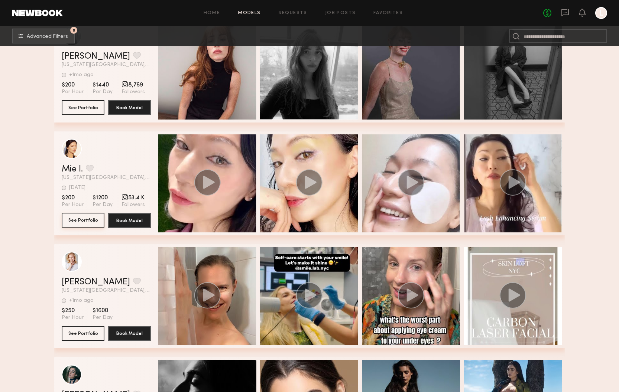
click at [84, 223] on button "See Portfolio" at bounding box center [83, 220] width 43 height 15
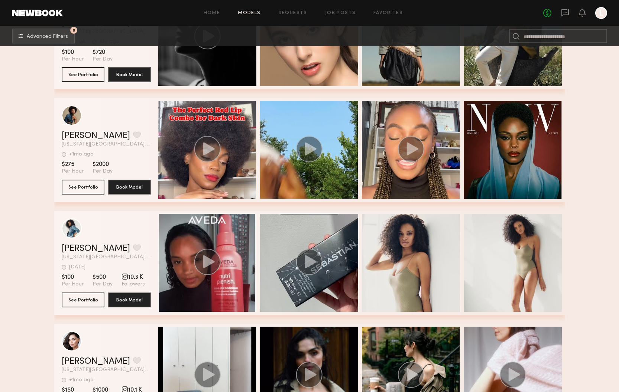
scroll to position [5614, 0]
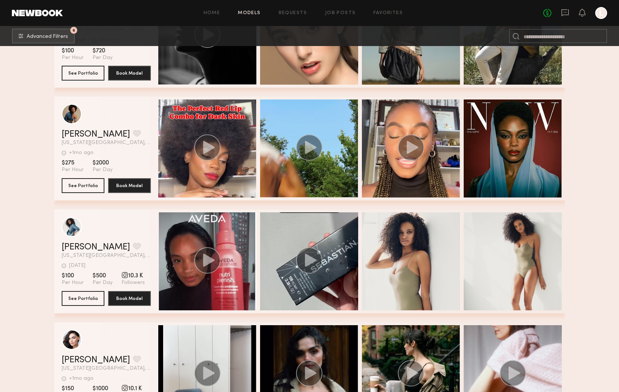
click at [100, 252] on div "Erica W. Favorite New York City, NY 1d ago Last Online" at bounding box center [106, 251] width 89 height 16
click at [133, 248] on button "grid" at bounding box center [137, 246] width 8 height 7
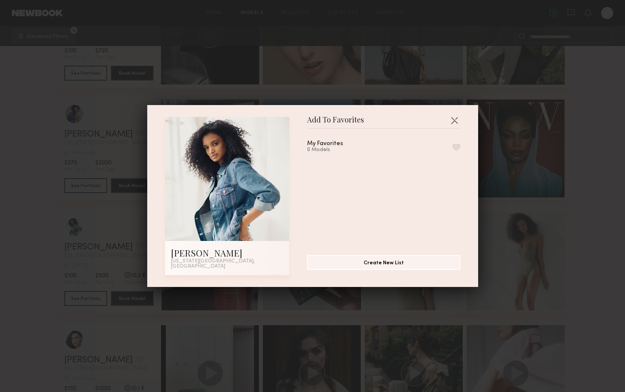
click at [453, 123] on button "button" at bounding box center [454, 120] width 12 height 12
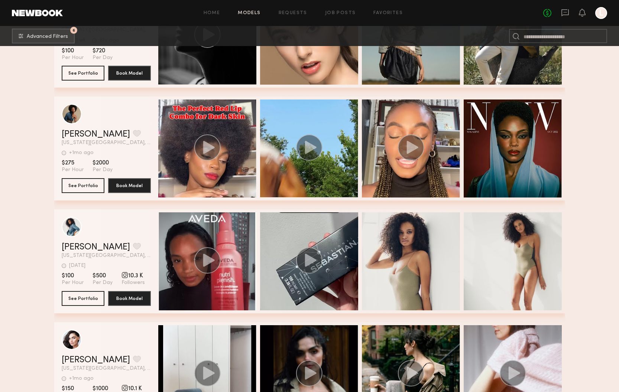
scroll to position [5637, 0]
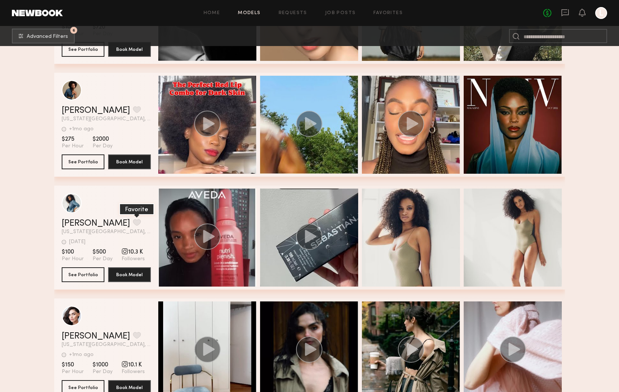
click at [133, 224] on button "grid" at bounding box center [137, 222] width 8 height 7
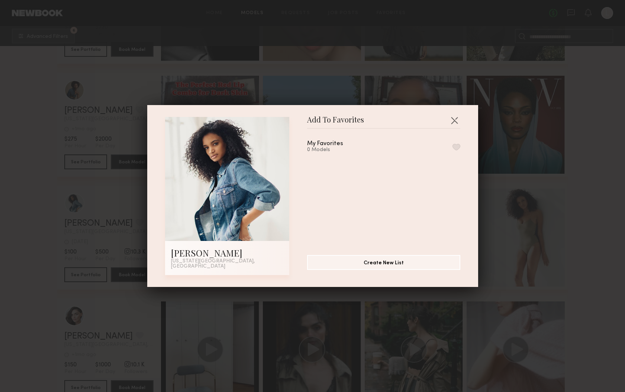
click at [452, 149] on button "button" at bounding box center [456, 147] width 8 height 7
click at [453, 123] on button "button" at bounding box center [454, 120] width 12 height 12
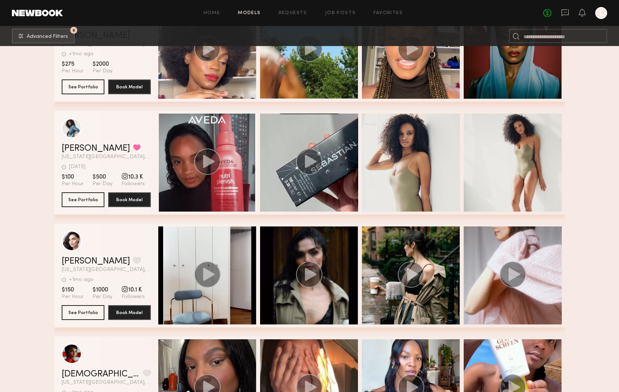
scroll to position [5734, 0]
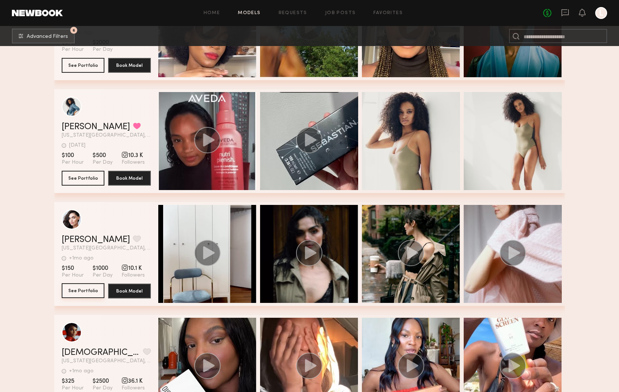
click at [87, 290] on button "See Portfolio" at bounding box center [83, 291] width 43 height 15
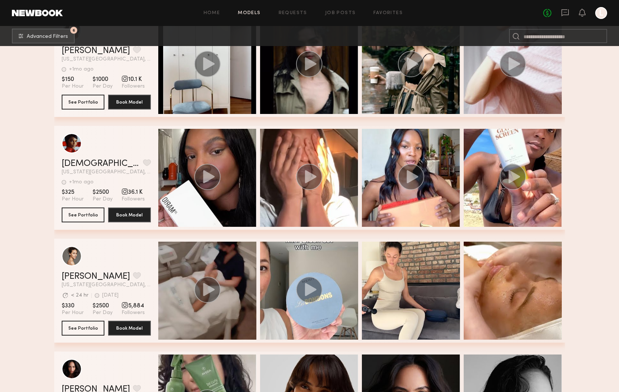
scroll to position [6067, 0]
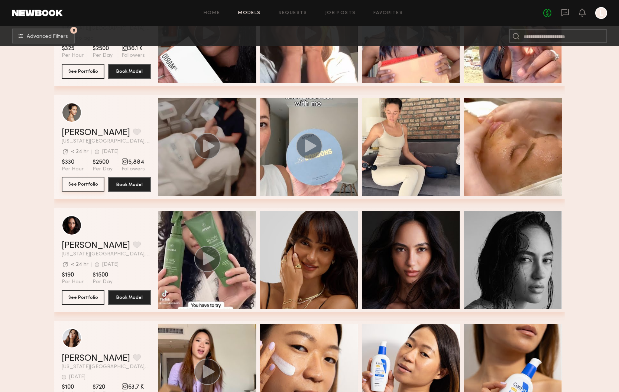
click at [86, 182] on button "See Portfolio" at bounding box center [83, 184] width 43 height 15
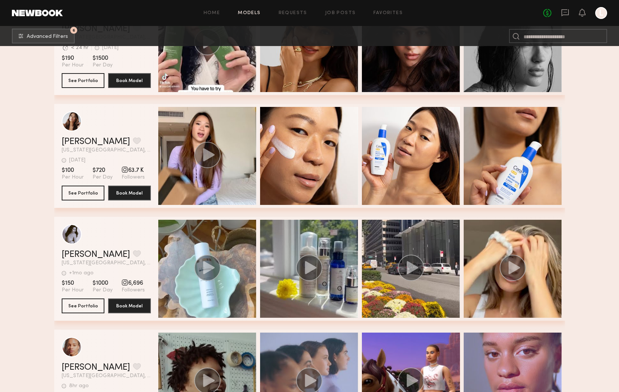
scroll to position [6341, 0]
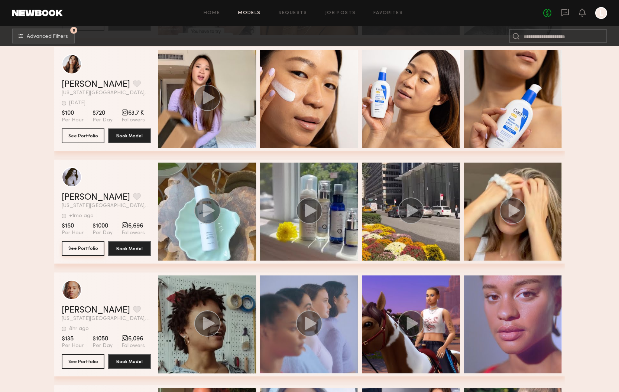
click at [80, 248] on button "See Portfolio" at bounding box center [83, 248] width 43 height 15
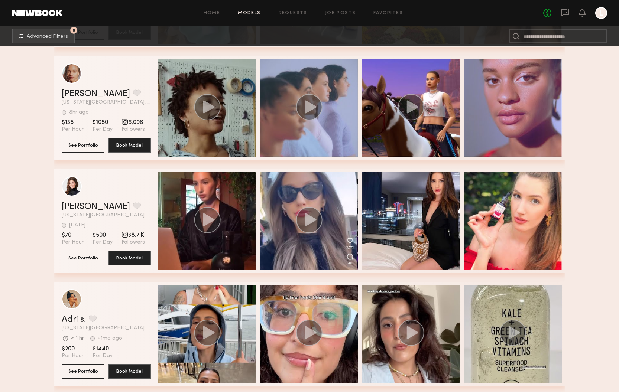
scroll to position [6612, 0]
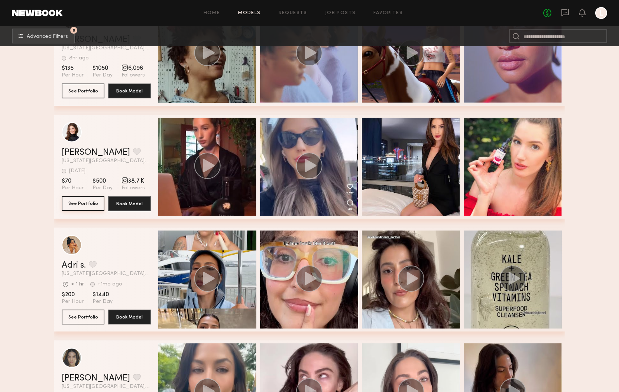
click at [86, 201] on button "See Portfolio" at bounding box center [83, 203] width 43 height 15
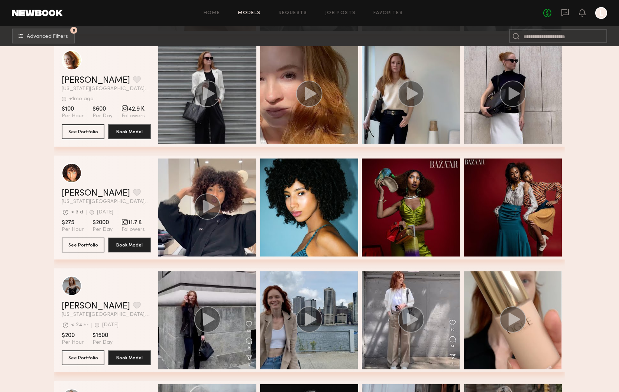
scroll to position [7196, 0]
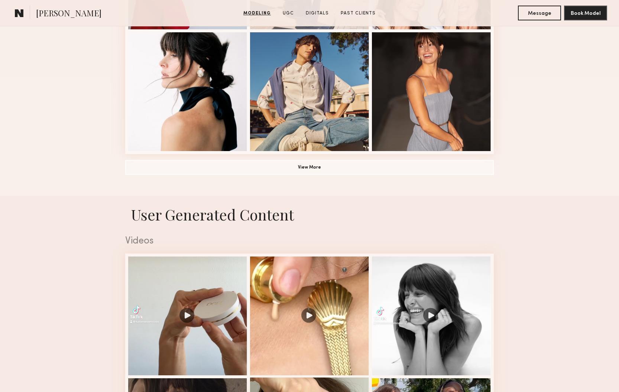
scroll to position [698, 0]
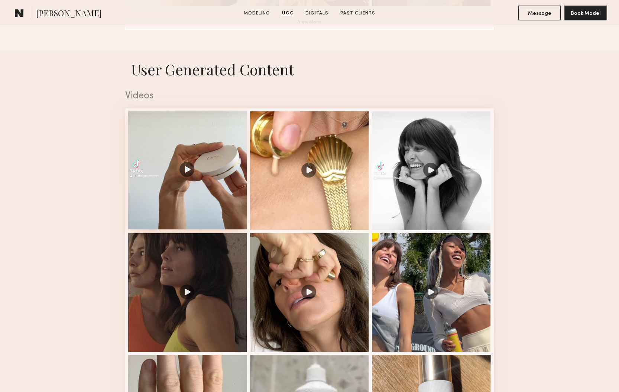
click at [196, 197] on div at bounding box center [187, 170] width 119 height 119
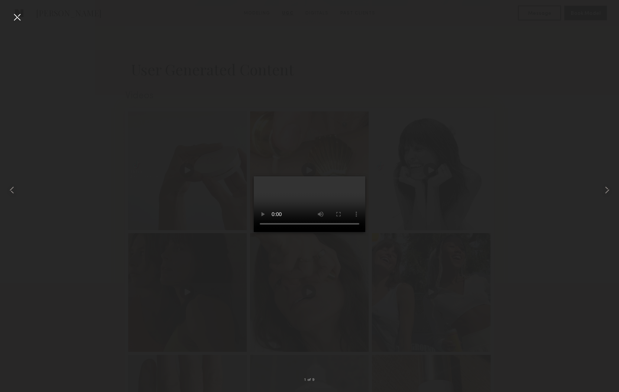
click at [254, 232] on video at bounding box center [310, 205] width 112 height 56
click at [364, 232] on video at bounding box center [310, 205] width 112 height 56
click at [19, 19] on div at bounding box center [17, 17] width 12 height 12
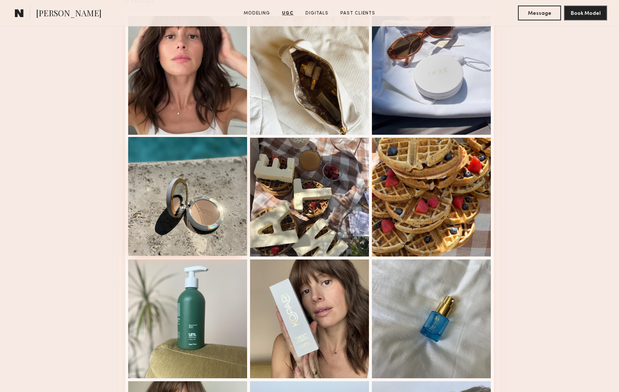
scroll to position [1266, 0]
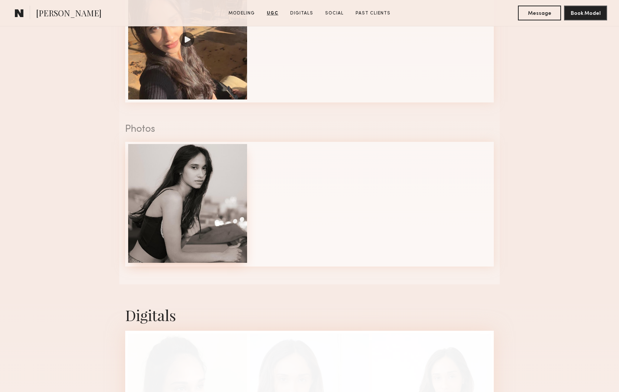
scroll to position [671, 0]
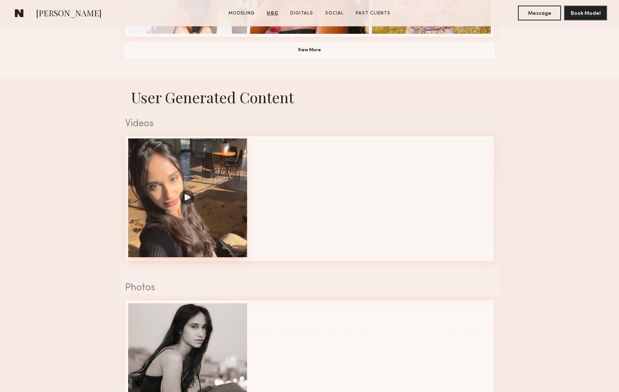
click at [185, 196] on div at bounding box center [187, 198] width 119 height 119
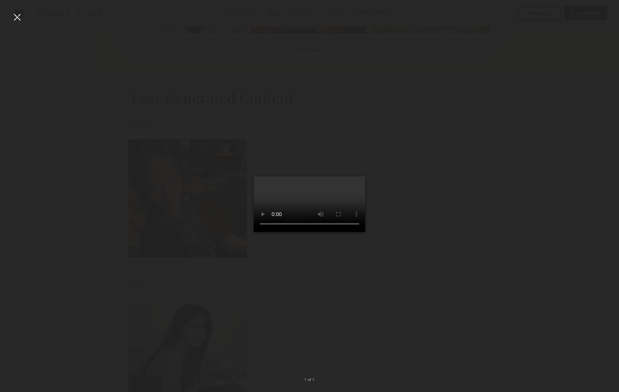
click at [364, 232] on video at bounding box center [310, 205] width 112 height 56
click at [17, 18] on div at bounding box center [17, 17] width 12 height 12
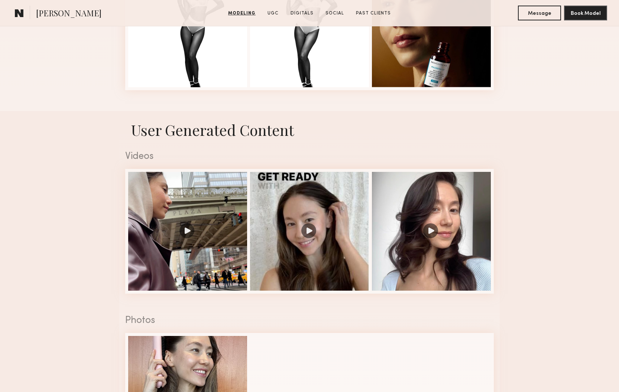
scroll to position [650, 0]
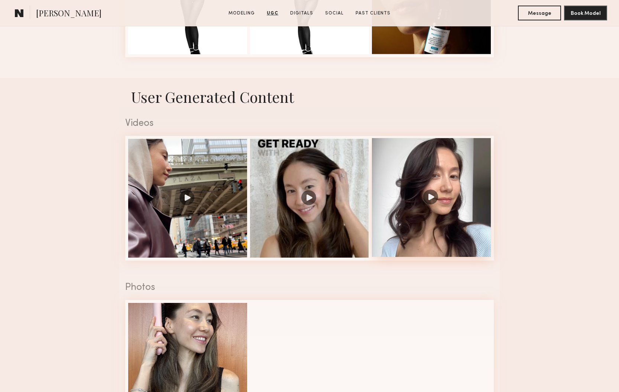
click at [425, 198] on div at bounding box center [431, 197] width 119 height 119
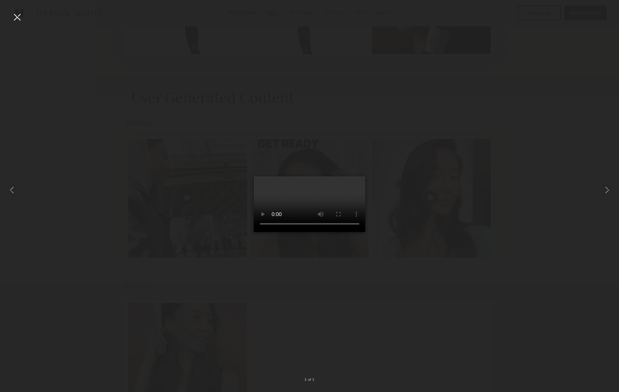
click at [365, 232] on video at bounding box center [310, 205] width 112 height 56
click at [17, 18] on div at bounding box center [17, 17] width 12 height 12
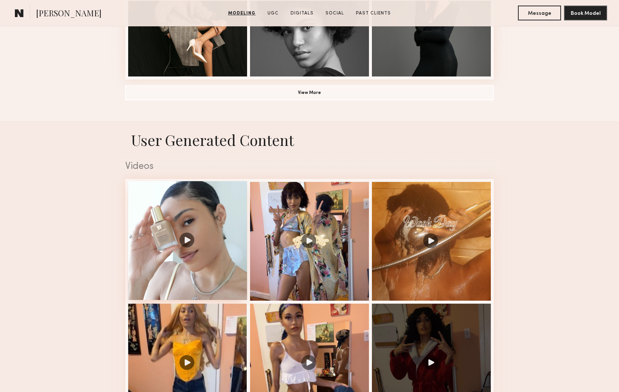
scroll to position [729, 0]
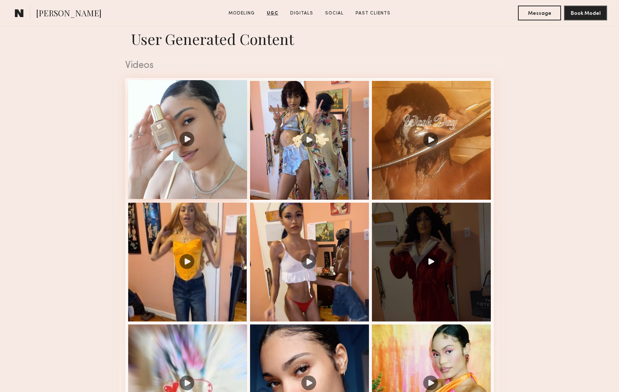
click at [188, 151] on div at bounding box center [187, 139] width 119 height 119
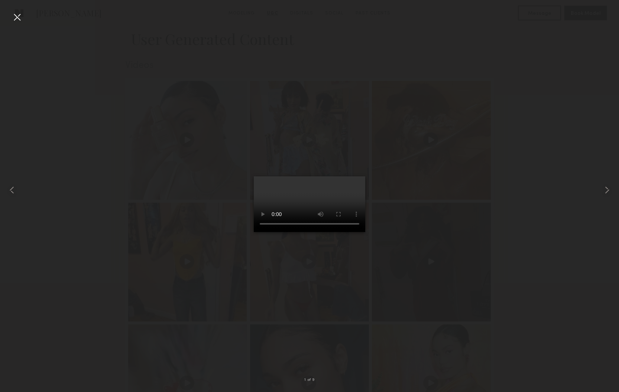
click at [254, 232] on video at bounding box center [310, 205] width 112 height 56
click at [365, 232] on video at bounding box center [310, 205] width 112 height 56
drag, startPoint x: 20, startPoint y: 17, endPoint x: 15, endPoint y: 18, distance: 5.2
click at [20, 18] on div at bounding box center [17, 17] width 12 height 12
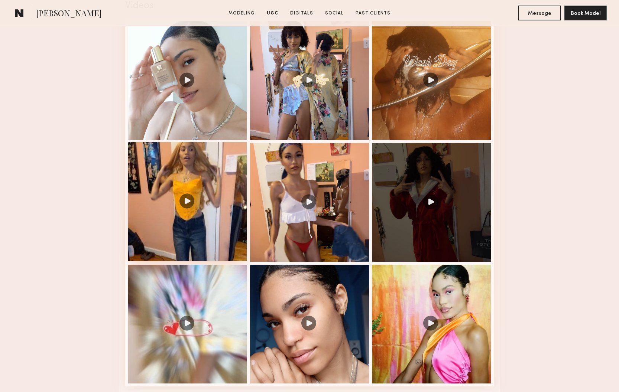
scroll to position [733, 0]
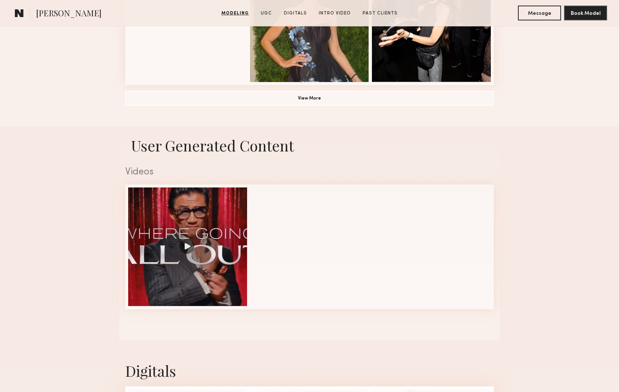
scroll to position [359, 0]
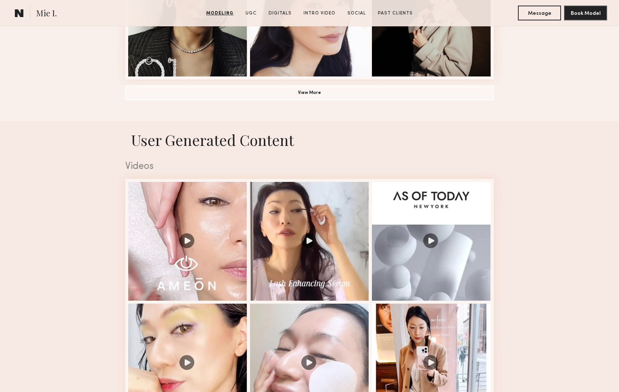
scroll to position [690, 0]
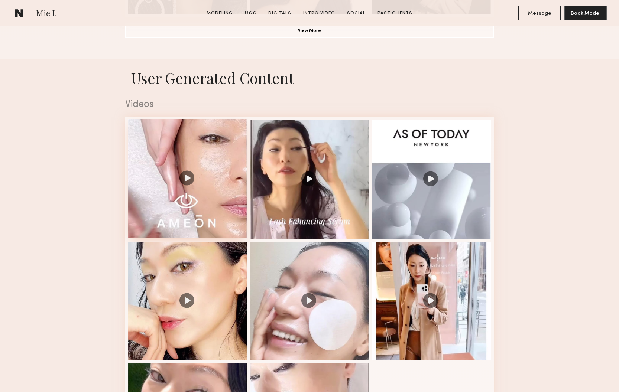
click at [182, 175] on div at bounding box center [187, 178] width 119 height 119
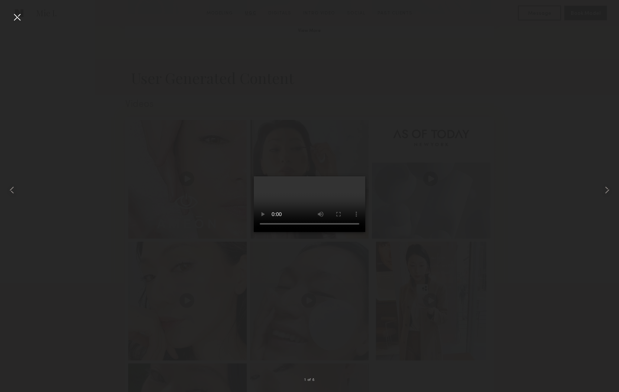
click at [254, 232] on video at bounding box center [310, 205] width 112 height 56
click at [365, 232] on video at bounding box center [310, 205] width 112 height 56
click at [254, 232] on video at bounding box center [310, 205] width 112 height 56
click at [17, 15] on div at bounding box center [17, 17] width 12 height 12
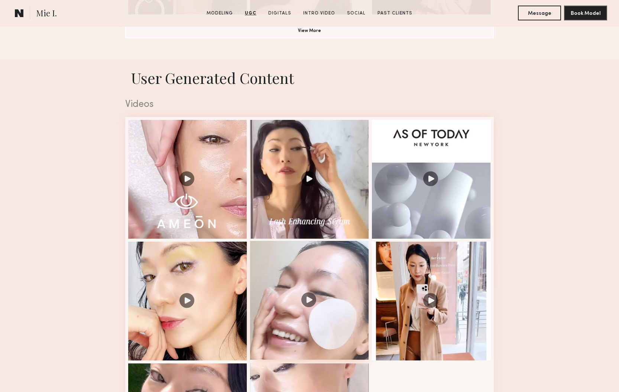
drag, startPoint x: 313, startPoint y: 300, endPoint x: 307, endPoint y: 300, distance: 6.0
click at [309, 300] on div at bounding box center [309, 300] width 119 height 119
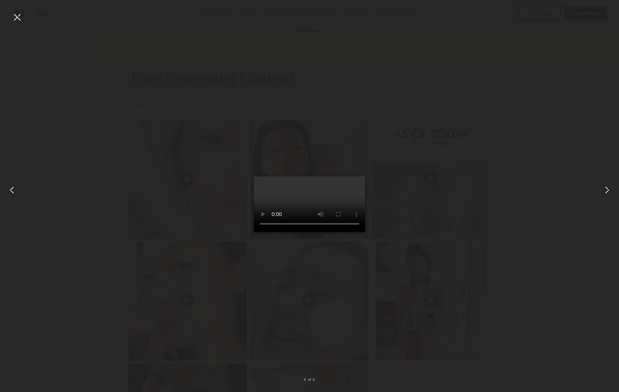
click at [365, 232] on video at bounding box center [310, 205] width 112 height 56
click at [17, 19] on div at bounding box center [17, 17] width 12 height 12
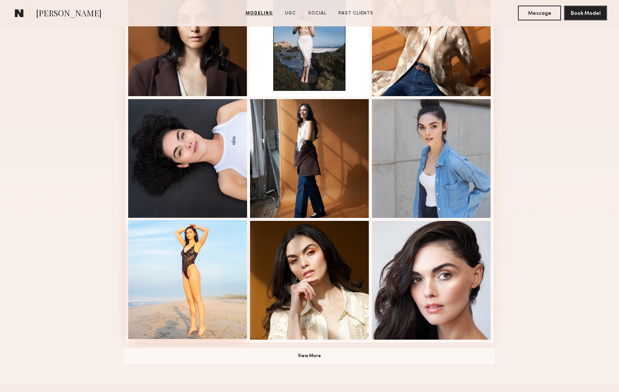
scroll to position [410, 0]
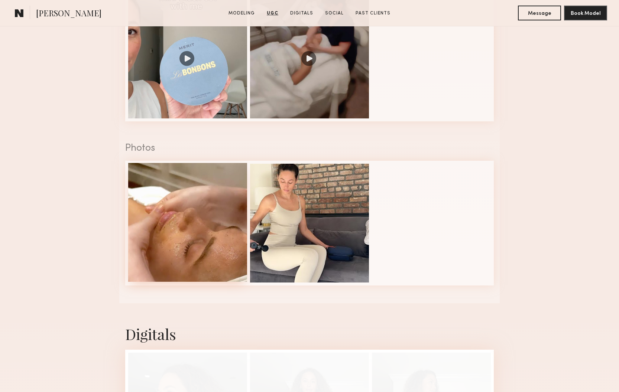
scroll to position [759, 0]
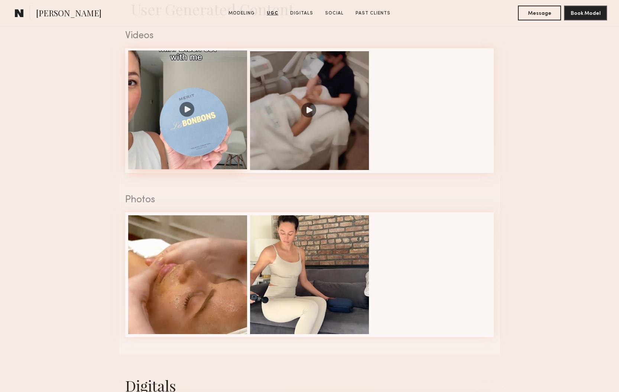
click at [190, 106] on div at bounding box center [187, 110] width 119 height 119
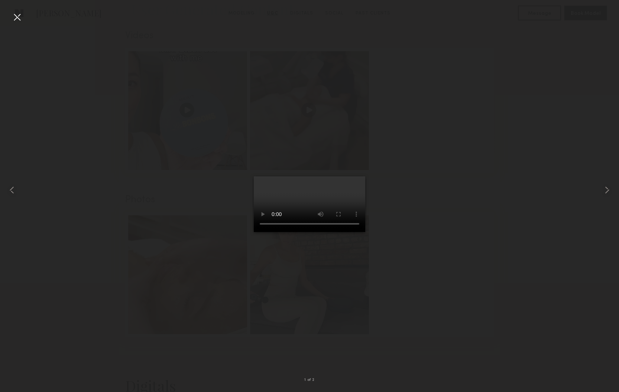
click at [254, 232] on video at bounding box center [310, 205] width 112 height 56
drag, startPoint x: 241, startPoint y: 356, endPoint x: 262, endPoint y: 365, distance: 23.0
click at [254, 232] on video at bounding box center [310, 205] width 112 height 56
click at [365, 232] on video at bounding box center [310, 205] width 112 height 56
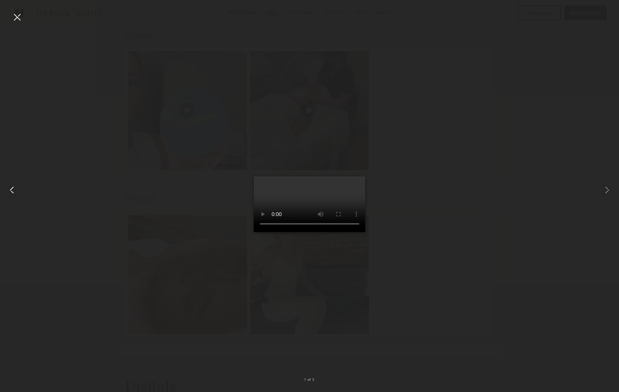
click at [19, 17] on div at bounding box center [17, 17] width 12 height 12
